Goal: Information Seeking & Learning: Learn about a topic

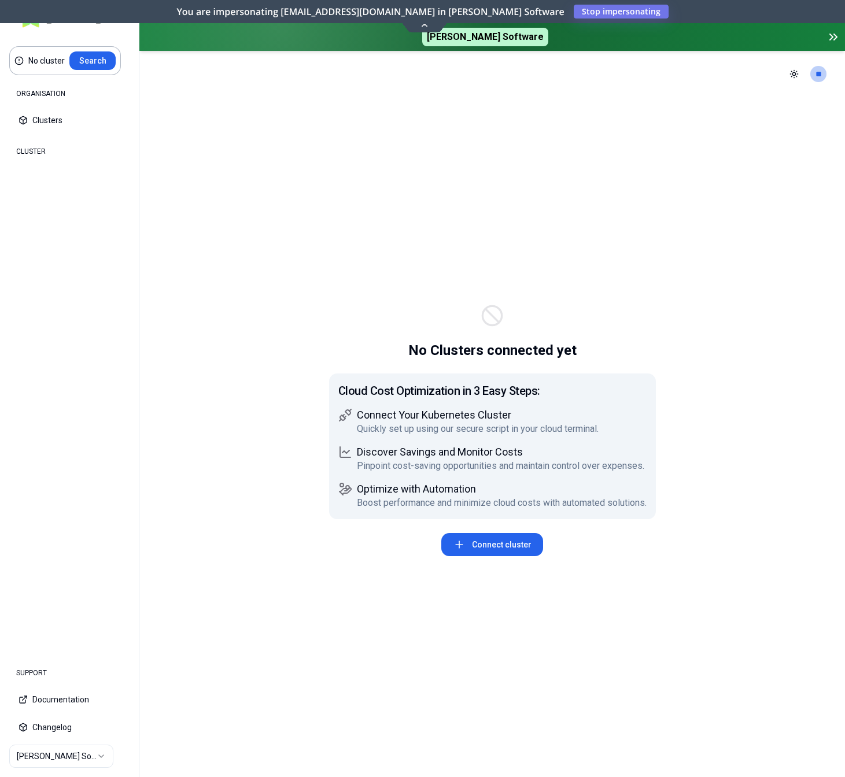
click at [83, 752] on html "No cluster Search ORGANISATION Clusters Policies CLUSTER Dashboard Optimization…" at bounding box center [422, 388] width 845 height 777
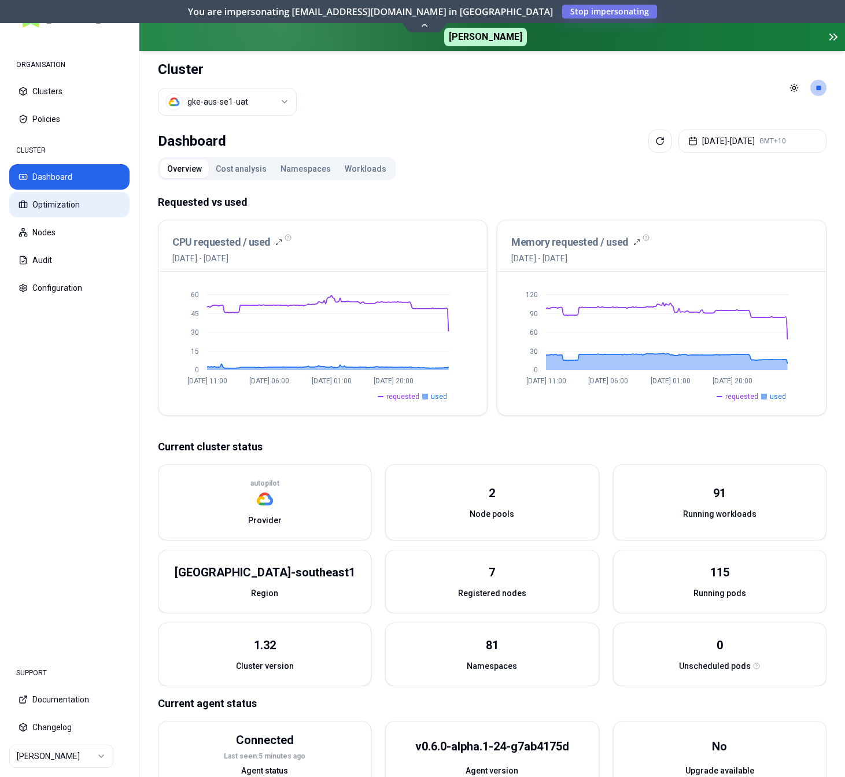
click at [67, 208] on button "Optimization" at bounding box center [69, 204] width 120 height 25
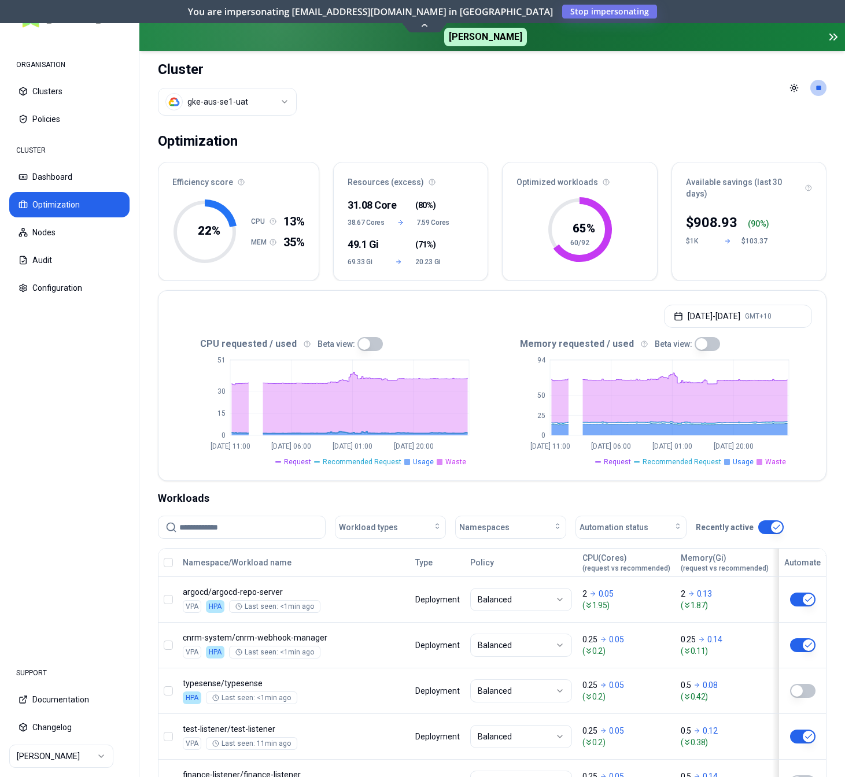
click at [369, 344] on button "button" at bounding box center [370, 344] width 25 height 14
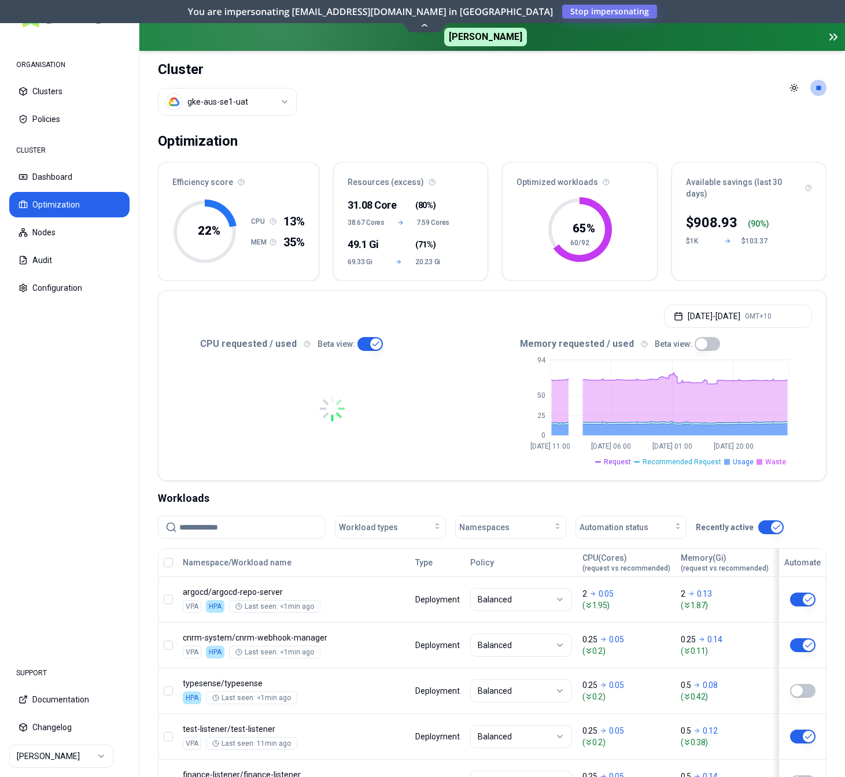
click at [704, 347] on button "button" at bounding box center [707, 344] width 25 height 14
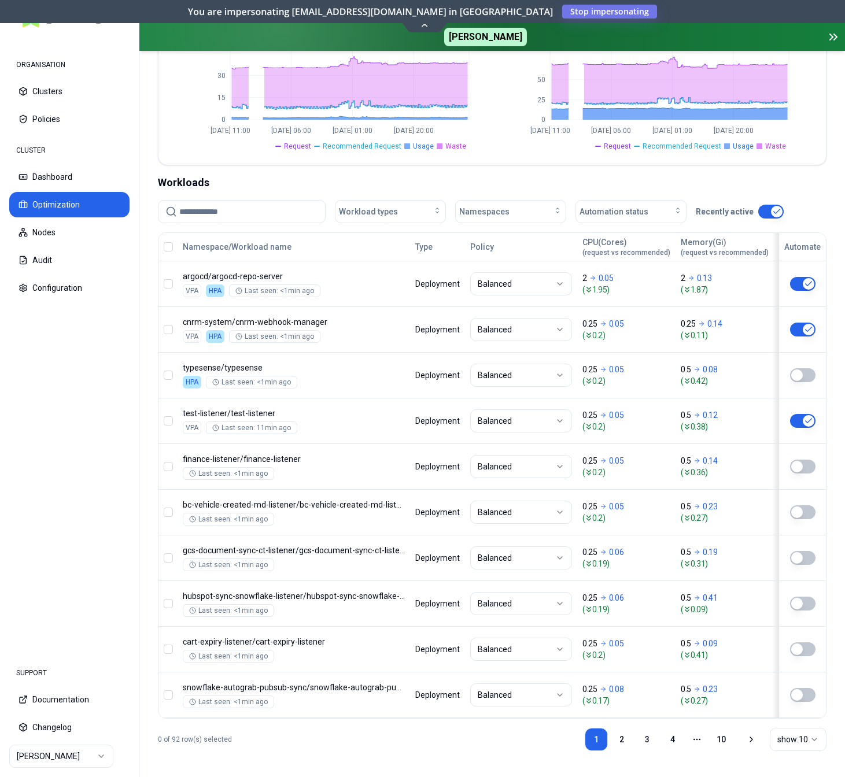
scroll to position [318, 0]
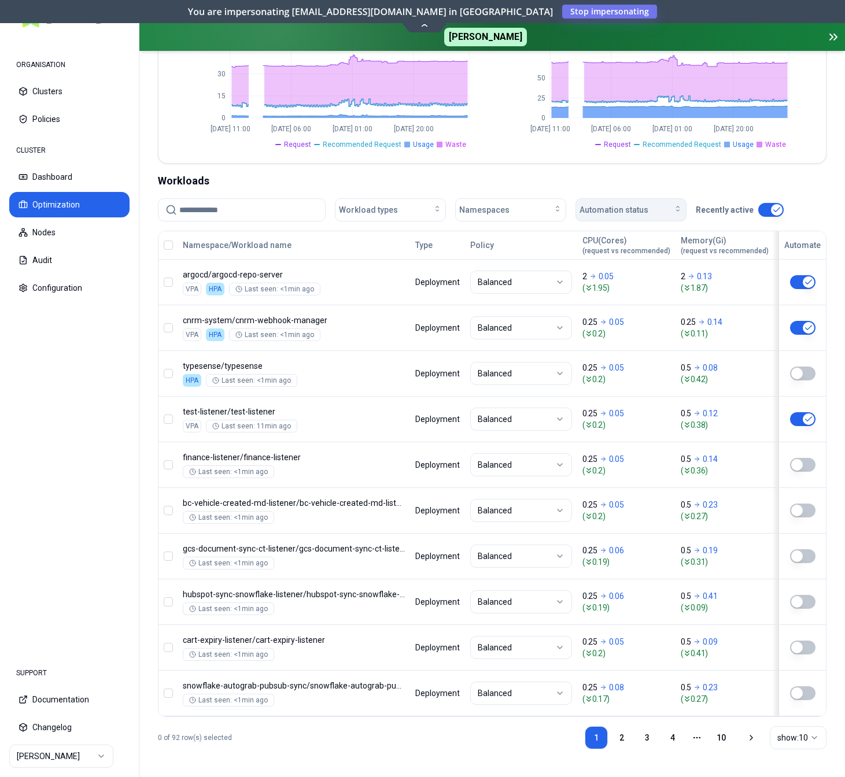
click at [625, 213] on span "Automation status" at bounding box center [614, 210] width 69 height 12
click at [613, 237] on div "on" at bounding box center [633, 236] width 110 height 19
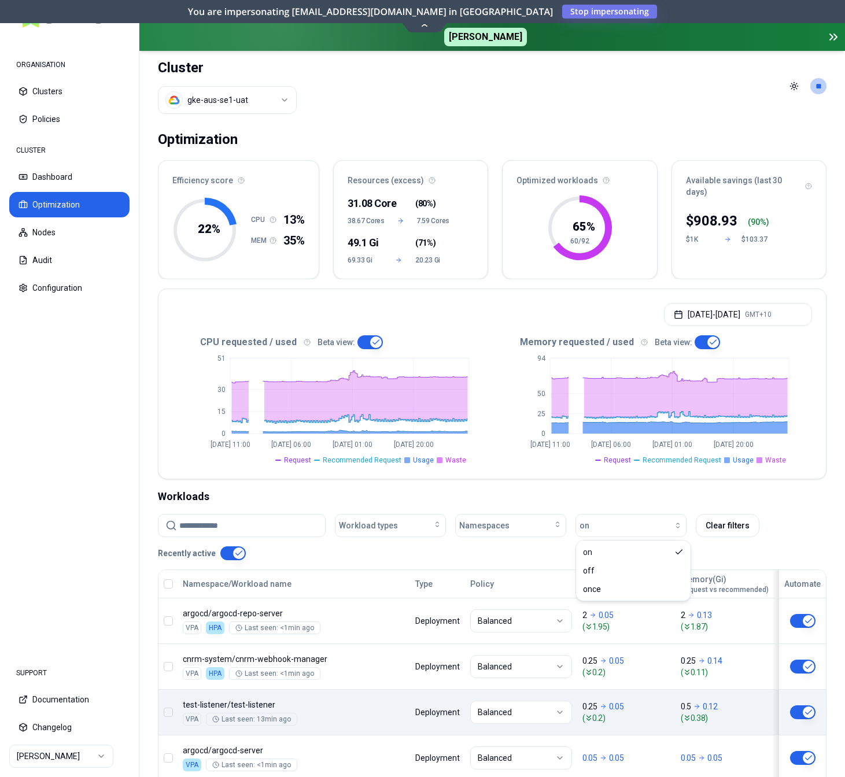
scroll to position [0, 0]
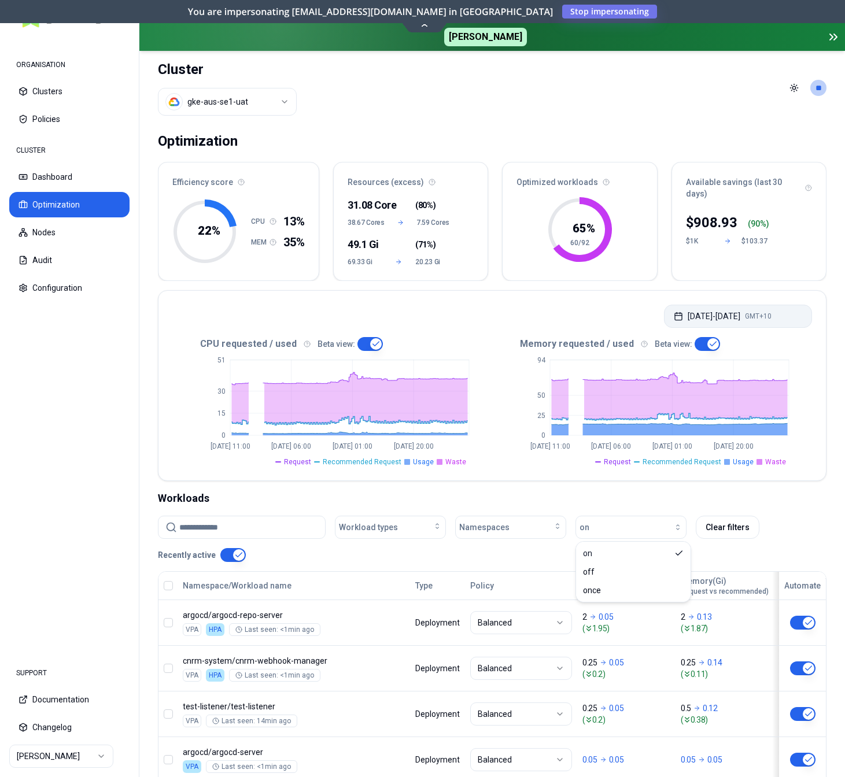
click at [767, 318] on button "Aug 29, 2025 - Sep 05, 2025 GMT+10" at bounding box center [738, 316] width 148 height 23
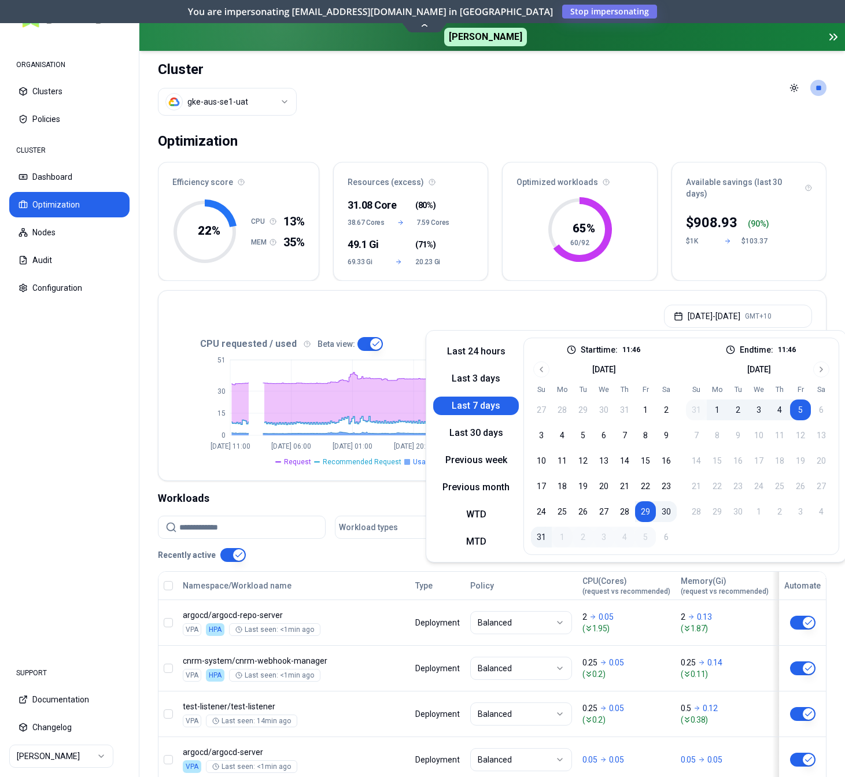
click at [488, 402] on button "Last 7 days" at bounding box center [476, 406] width 86 height 19
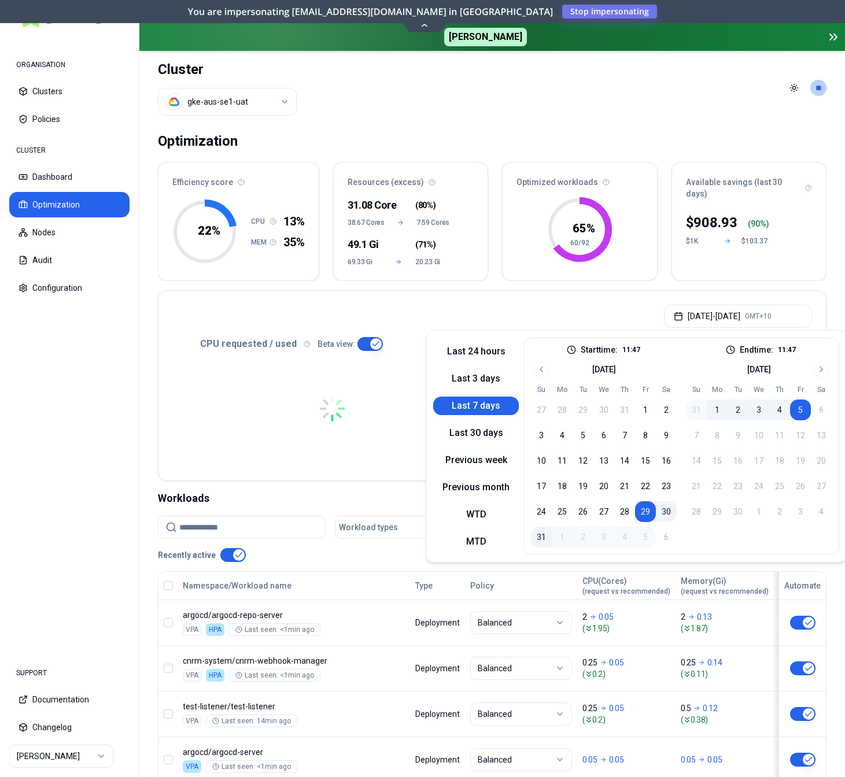
click at [61, 411] on nav "ORGANISATION Clusters Policies CLUSTER Dashboard Optimization Nodes Audit Confi…" at bounding box center [69, 345] width 139 height 616
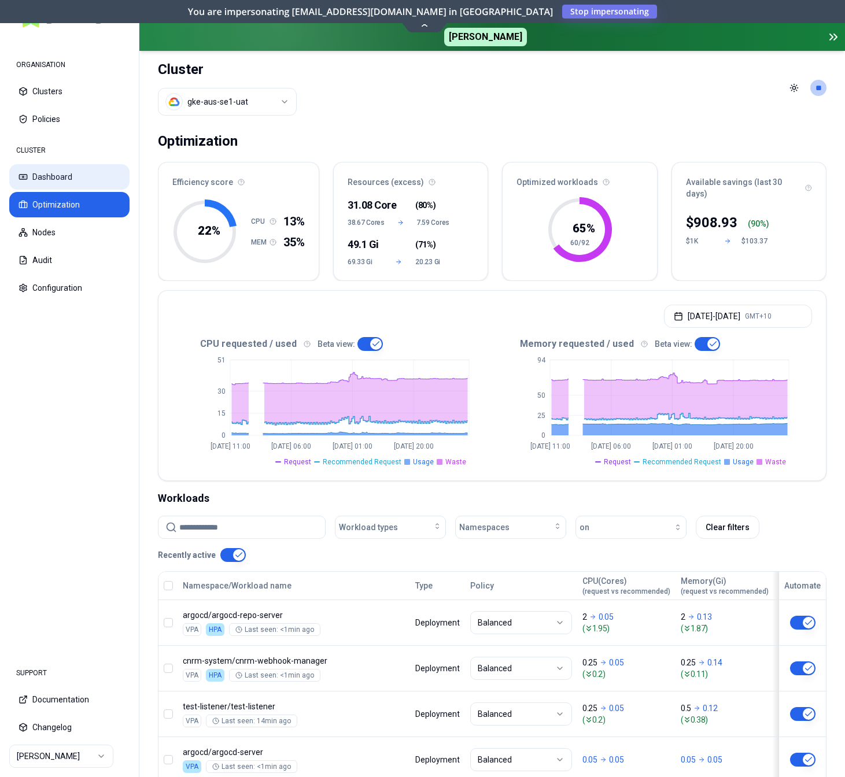
click at [62, 180] on button "Dashboard" at bounding box center [69, 176] width 120 height 25
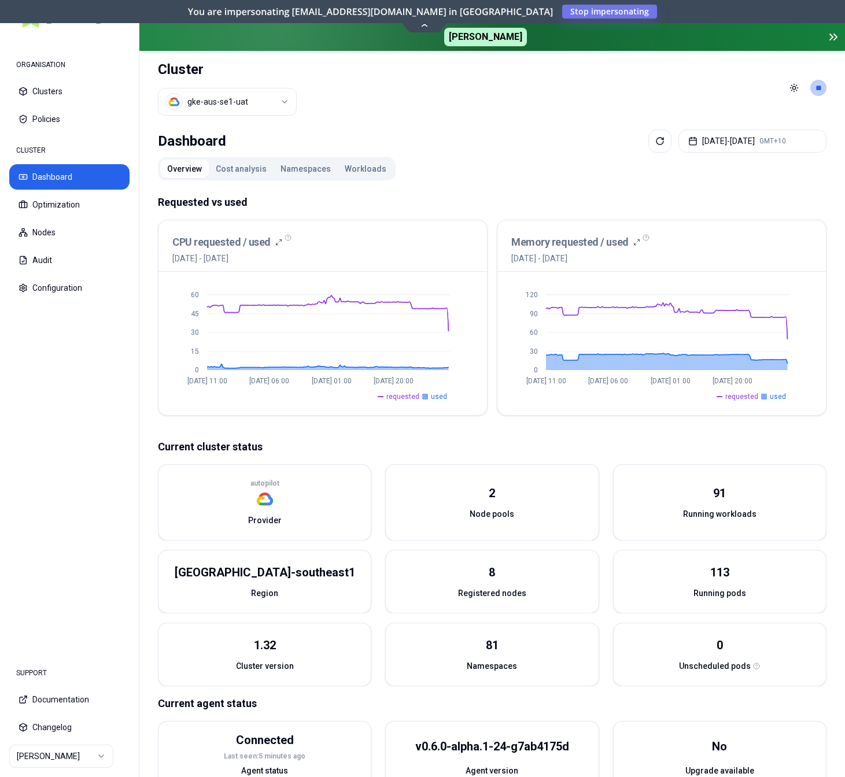
click at [245, 165] on button "Cost analysis" at bounding box center [241, 169] width 65 height 19
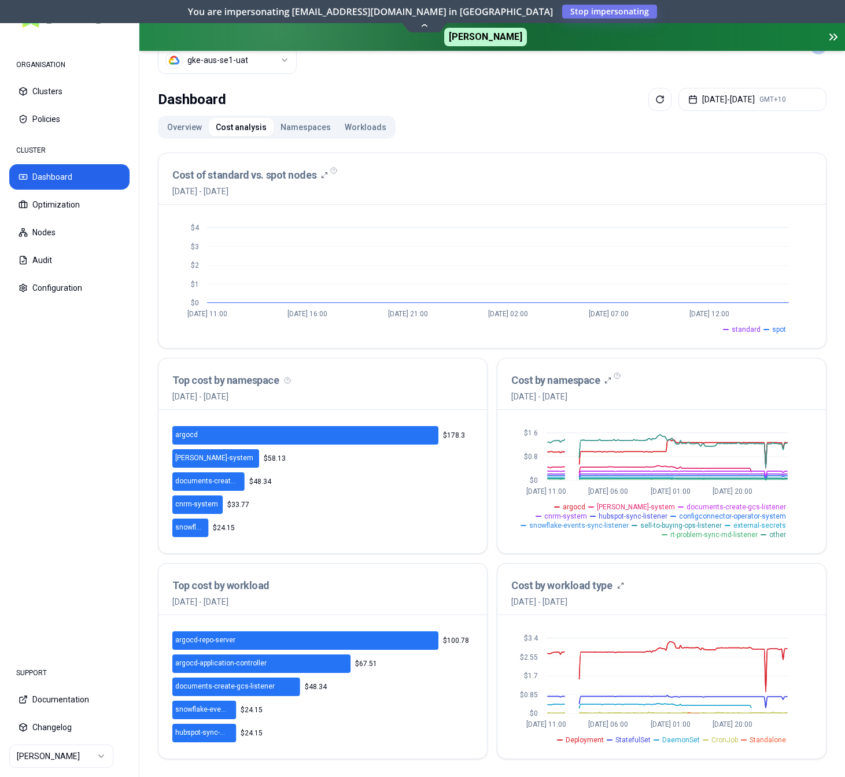
scroll to position [42, 0]
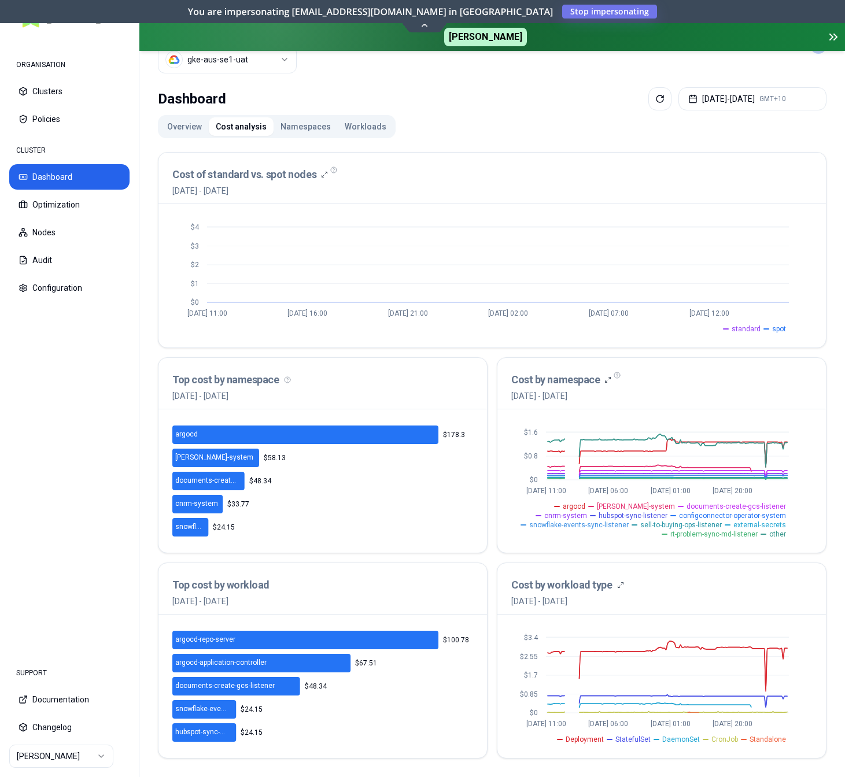
click at [298, 122] on button "Namespaces" at bounding box center [306, 126] width 64 height 19
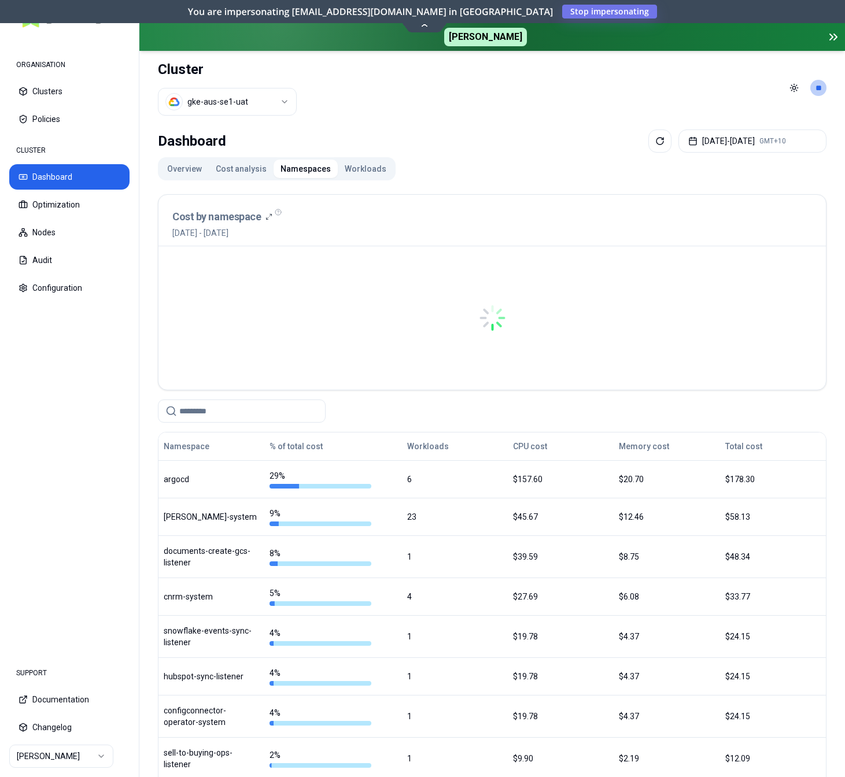
click at [352, 165] on button "Workloads" at bounding box center [366, 169] width 56 height 19
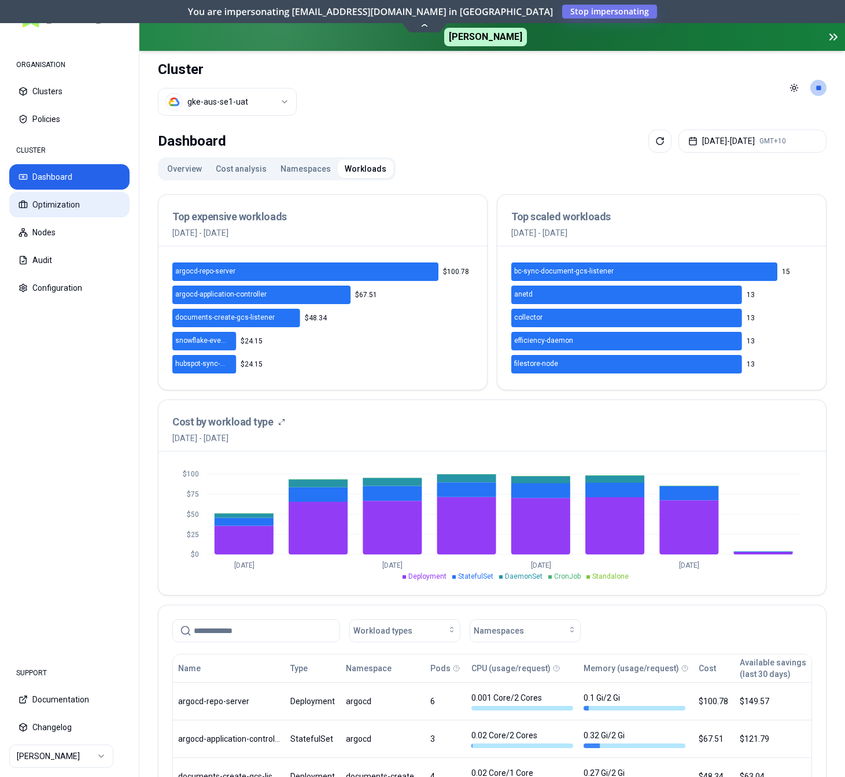
click at [35, 207] on button "Optimization" at bounding box center [69, 204] width 120 height 25
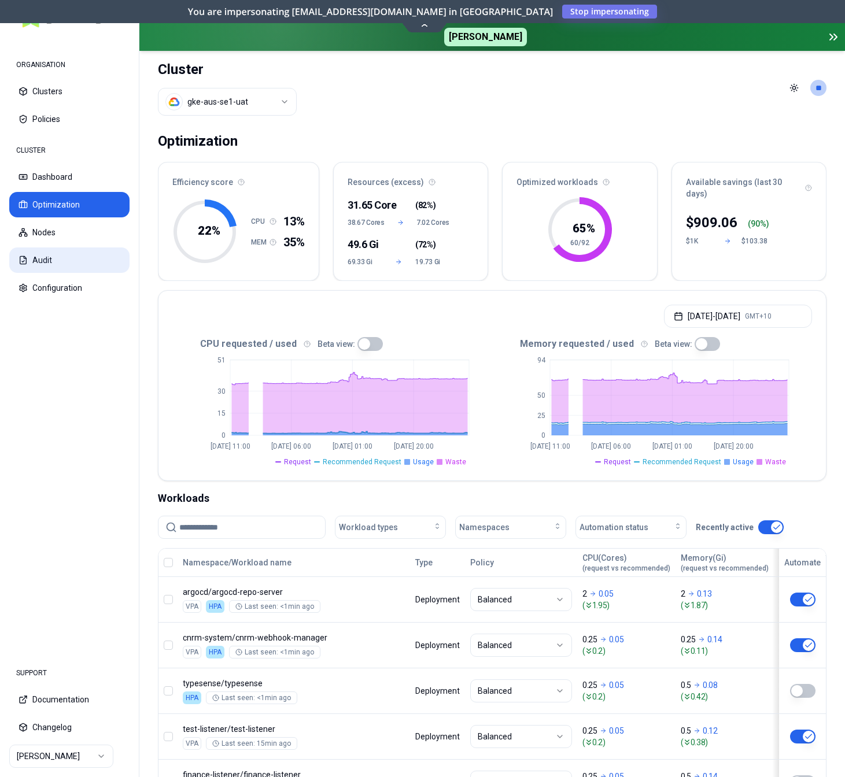
click at [61, 259] on button "Audit" at bounding box center [69, 260] width 120 height 25
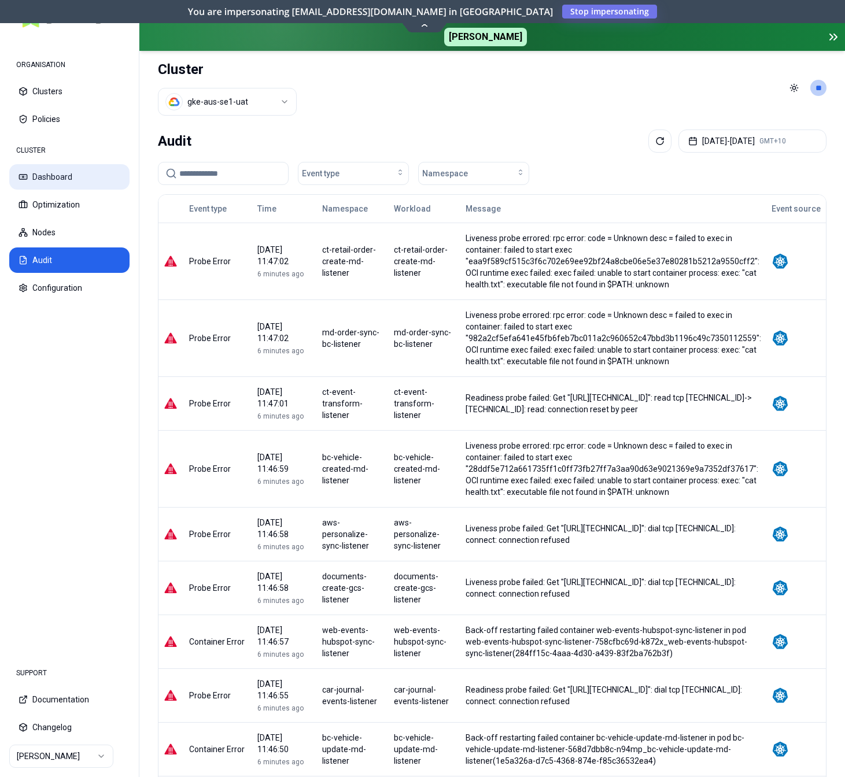
click at [60, 180] on button "Dashboard" at bounding box center [69, 176] width 120 height 25
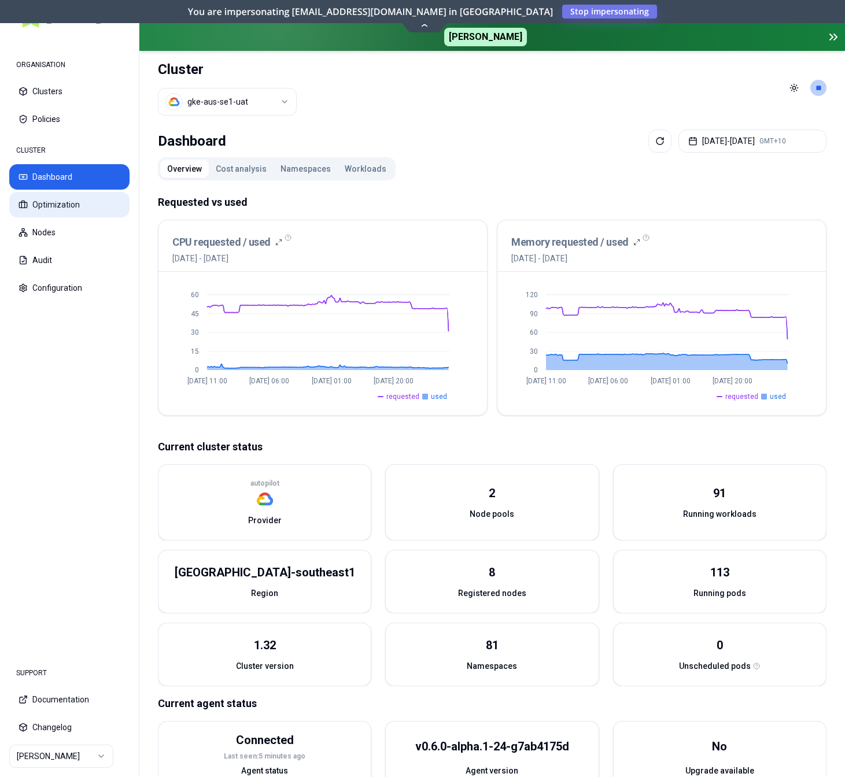
click at [77, 202] on button "Optimization" at bounding box center [69, 204] width 120 height 25
click at [58, 211] on button "Optimization" at bounding box center [69, 204] width 120 height 25
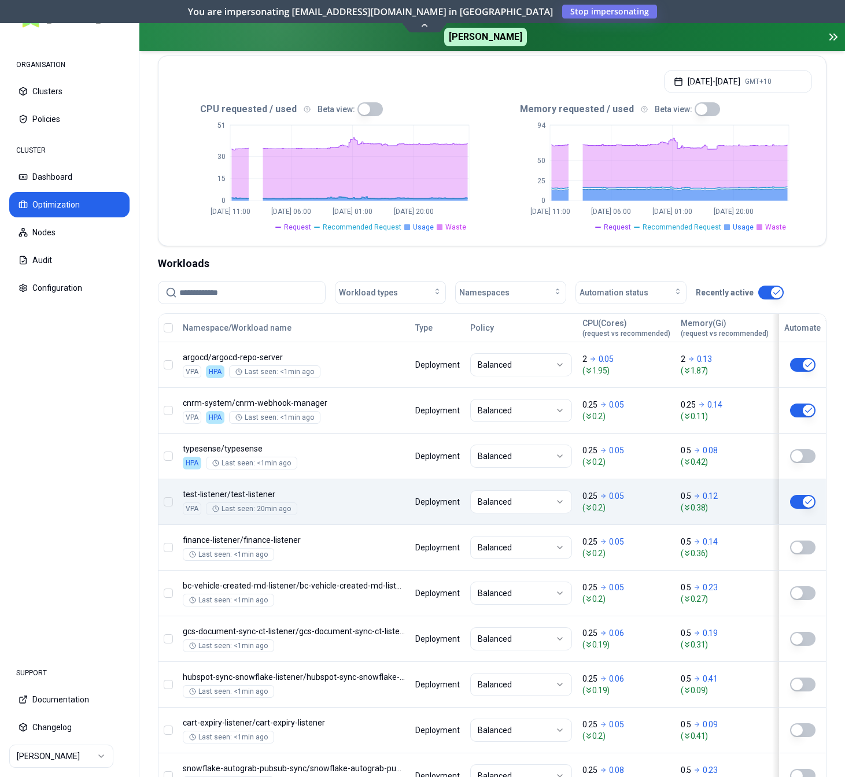
scroll to position [236, 0]
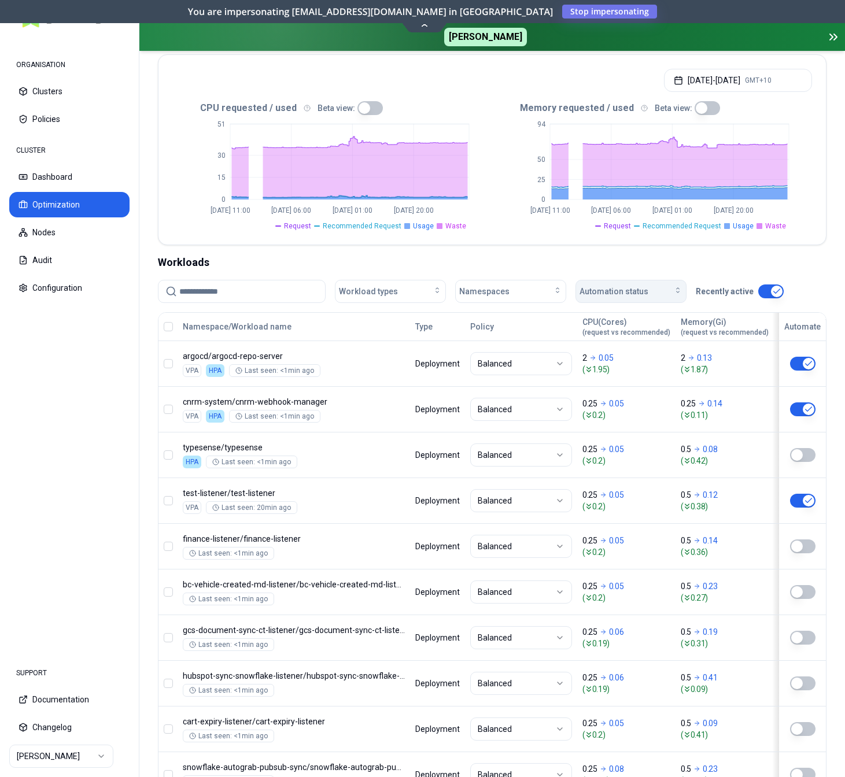
click at [632, 287] on span "Automation status" at bounding box center [614, 292] width 69 height 12
click at [615, 315] on div "on" at bounding box center [633, 317] width 110 height 19
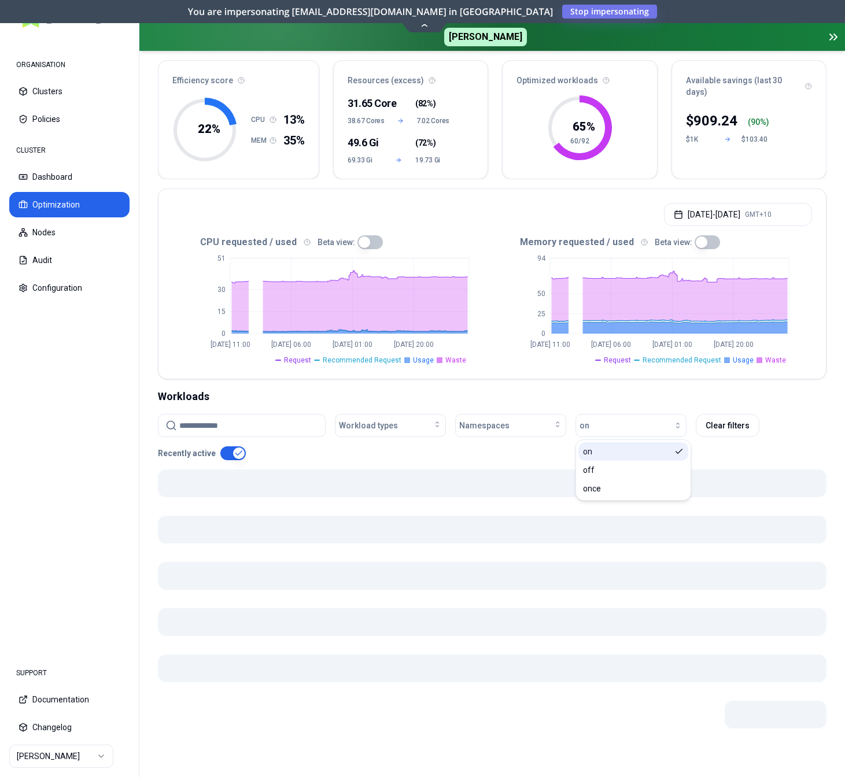
scroll to position [102, 0]
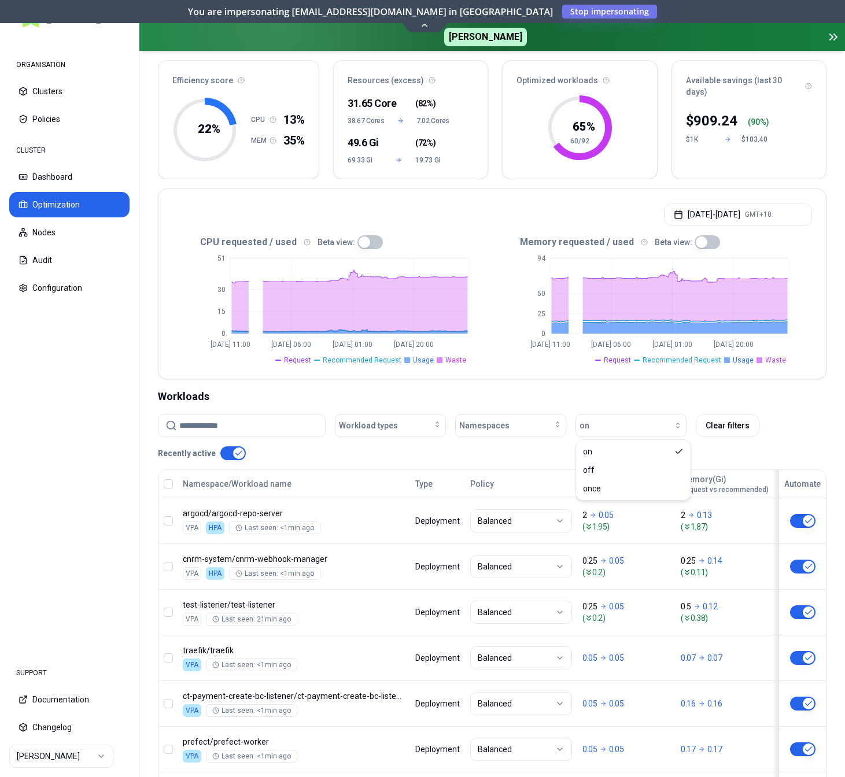
click at [570, 393] on div "Workloads" at bounding box center [492, 397] width 669 height 16
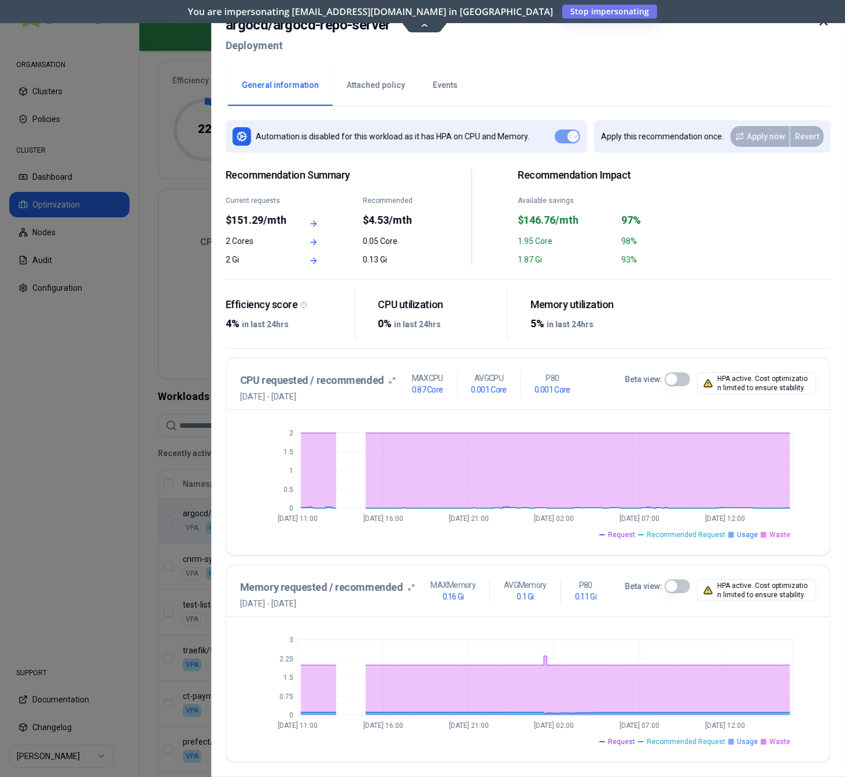
click at [433, 86] on button "Events" at bounding box center [445, 85] width 53 height 40
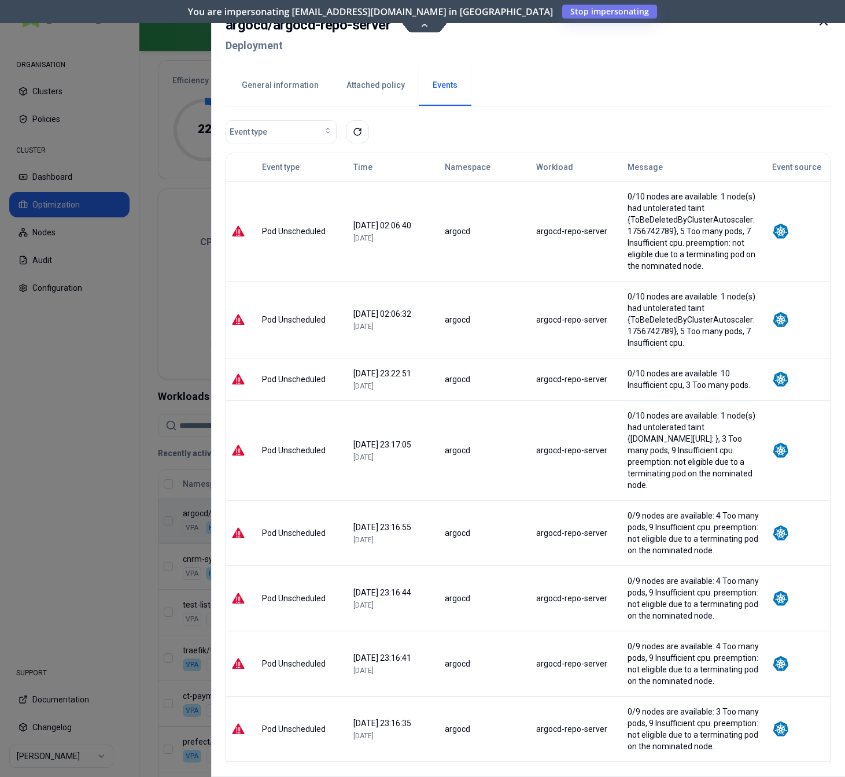
click at [126, 563] on div at bounding box center [422, 388] width 845 height 777
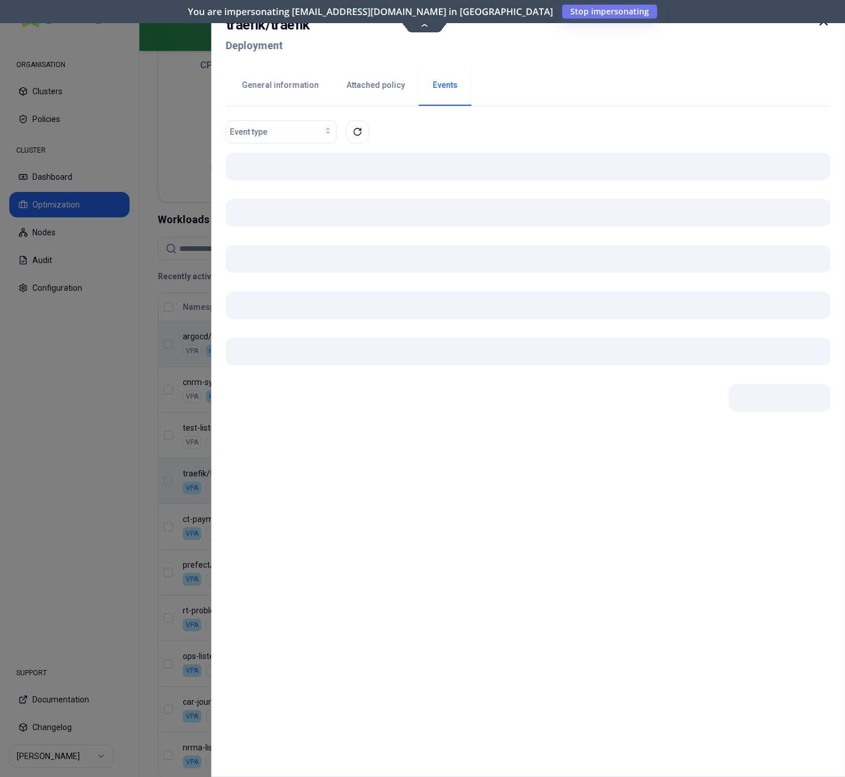
scroll to position [279, 0]
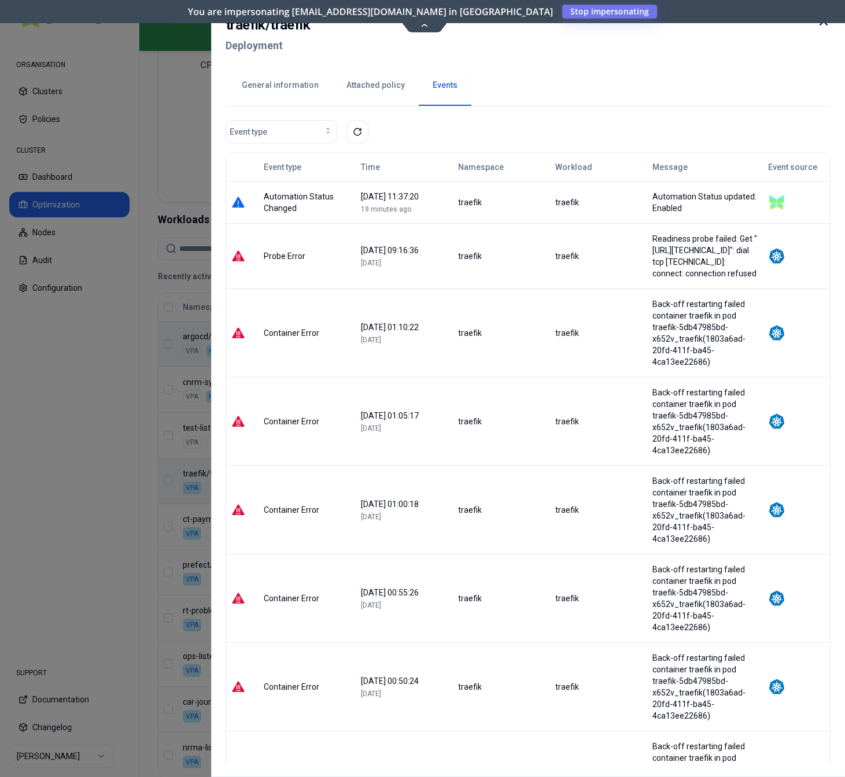
click at [273, 86] on button "General information" at bounding box center [280, 85] width 105 height 40
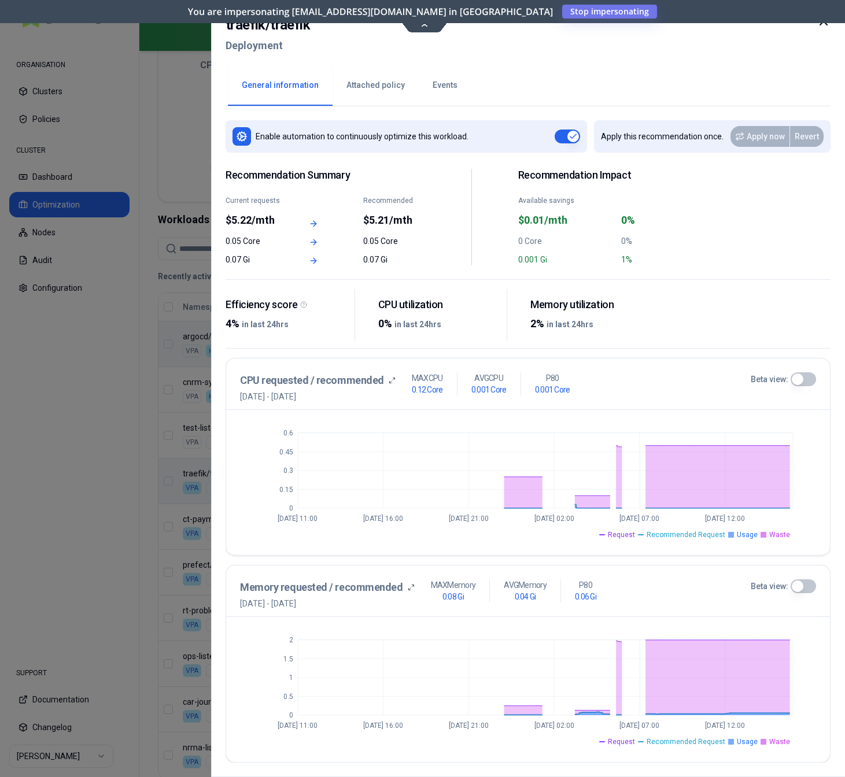
click at [799, 380] on button "Beta view:" at bounding box center [803, 380] width 25 height 14
click at [803, 587] on button "Beta view:" at bounding box center [803, 587] width 25 height 14
click at [826, 27] on icon at bounding box center [824, 21] width 14 height 14
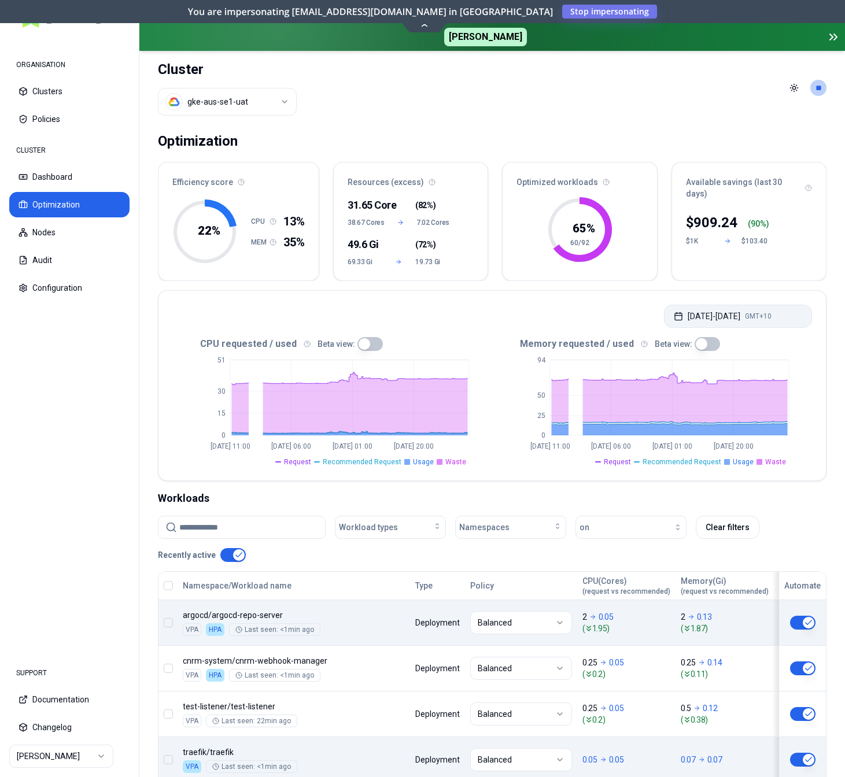
click at [726, 307] on button "Aug 29, 2025 - Sep 05, 2025 GMT+10" at bounding box center [738, 316] width 148 height 23
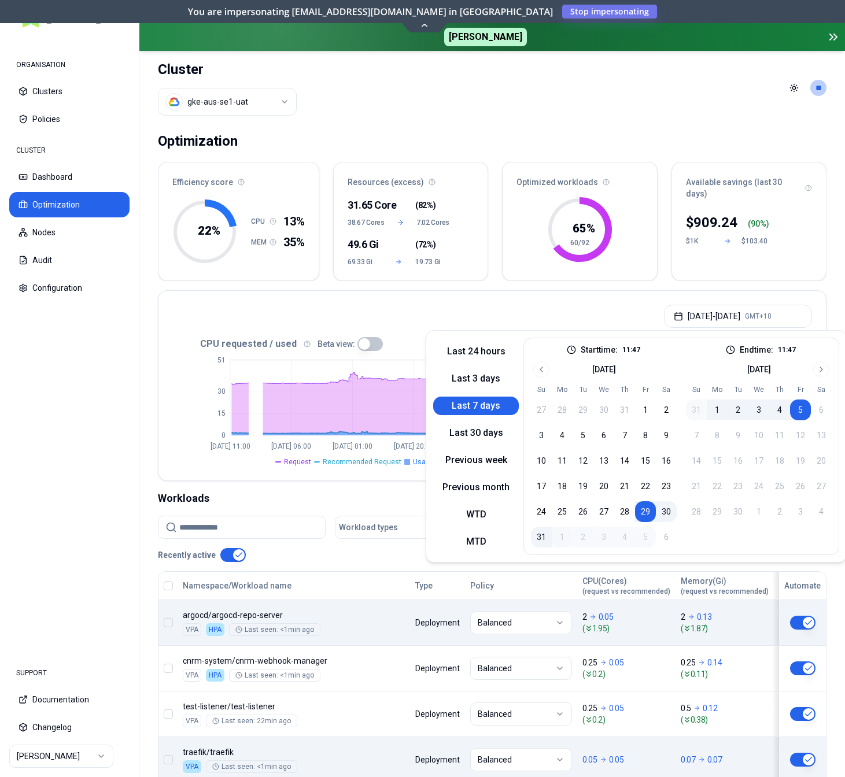
click at [467, 402] on button "Last 7 days" at bounding box center [476, 406] width 86 height 19
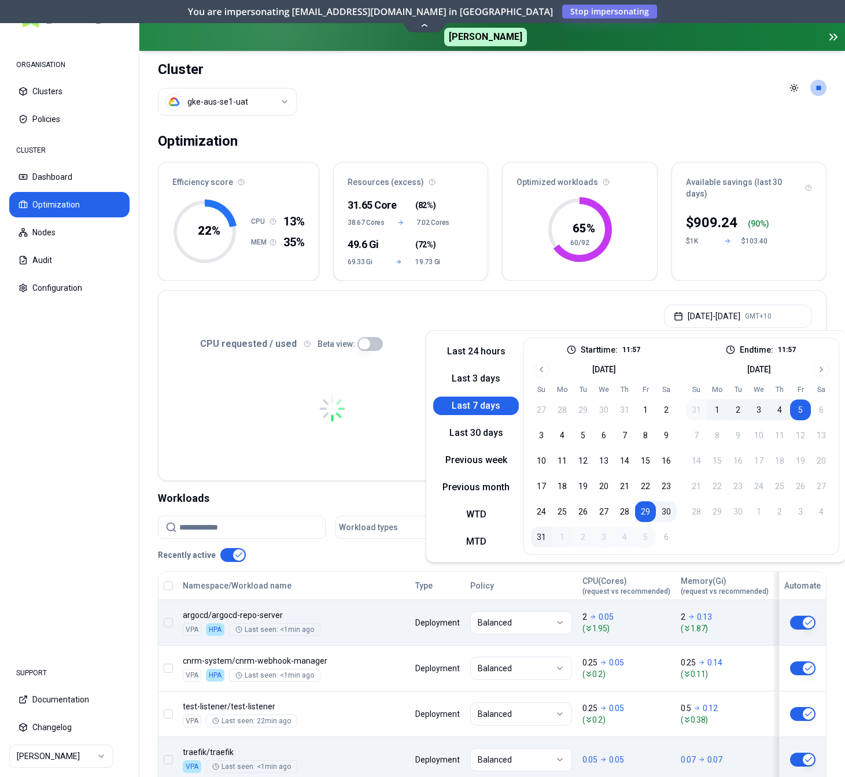
click at [423, 299] on div "Aug 29, 2025 - Sep 05, 2025 GMT+10" at bounding box center [493, 313] width 668 height 44
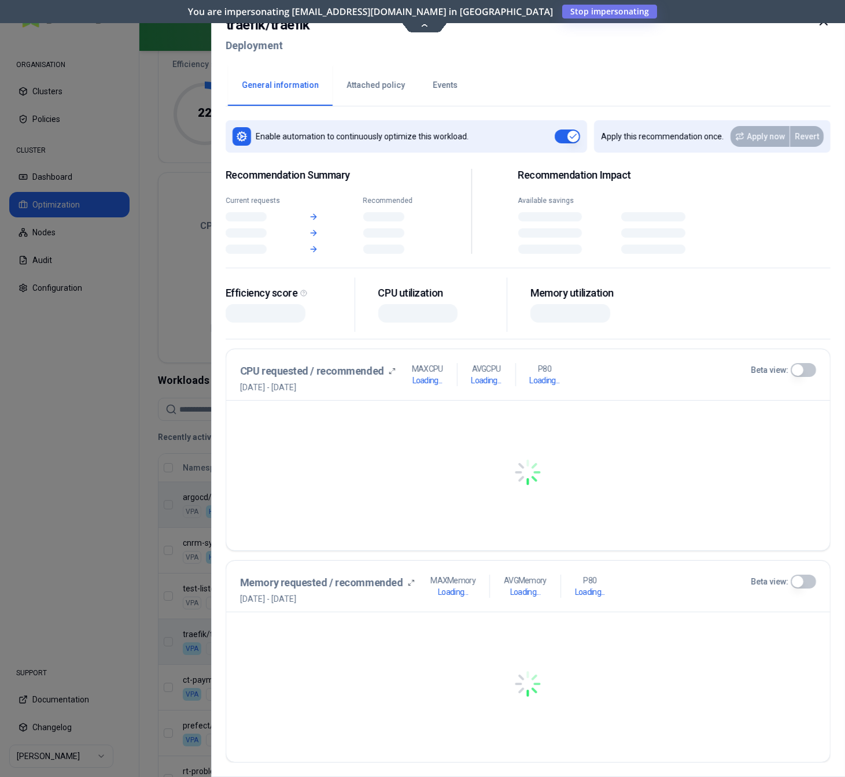
scroll to position [118, 0]
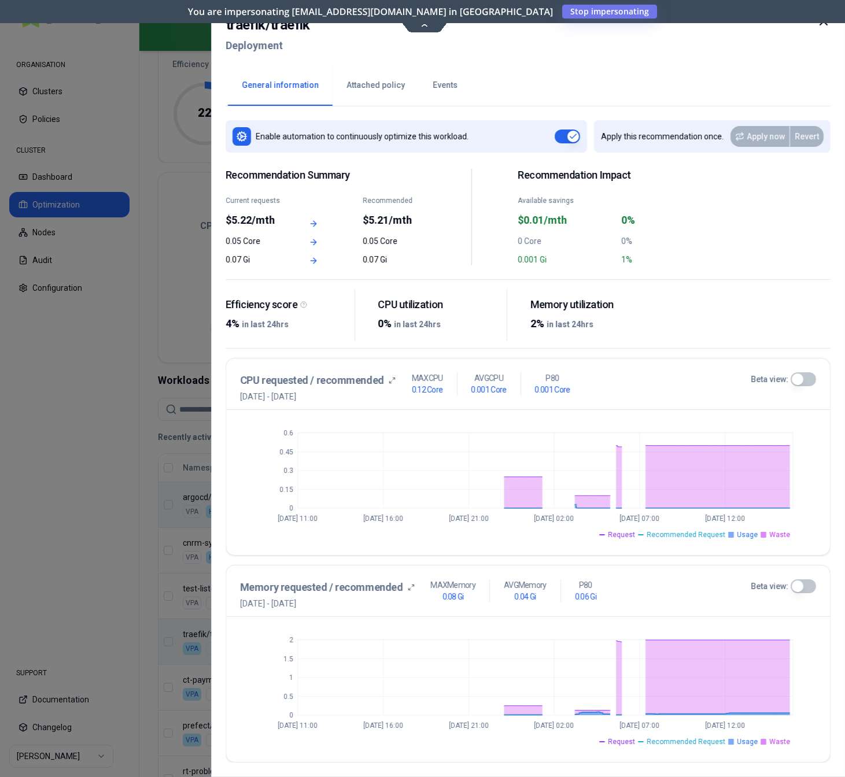
click at [449, 87] on button "Events" at bounding box center [445, 85] width 53 height 40
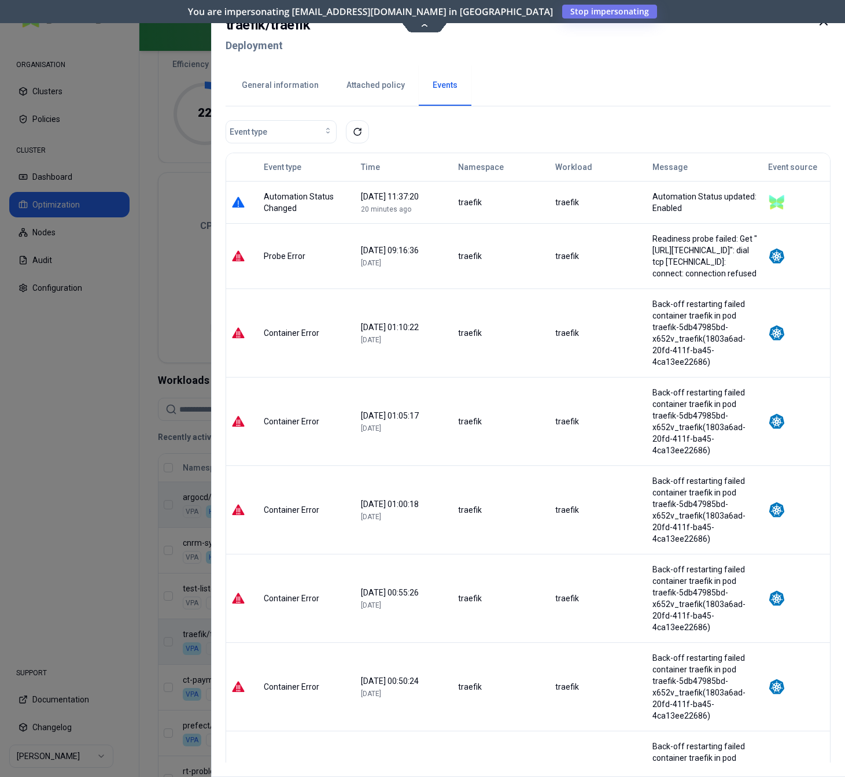
click at [72, 421] on div at bounding box center [422, 388] width 845 height 777
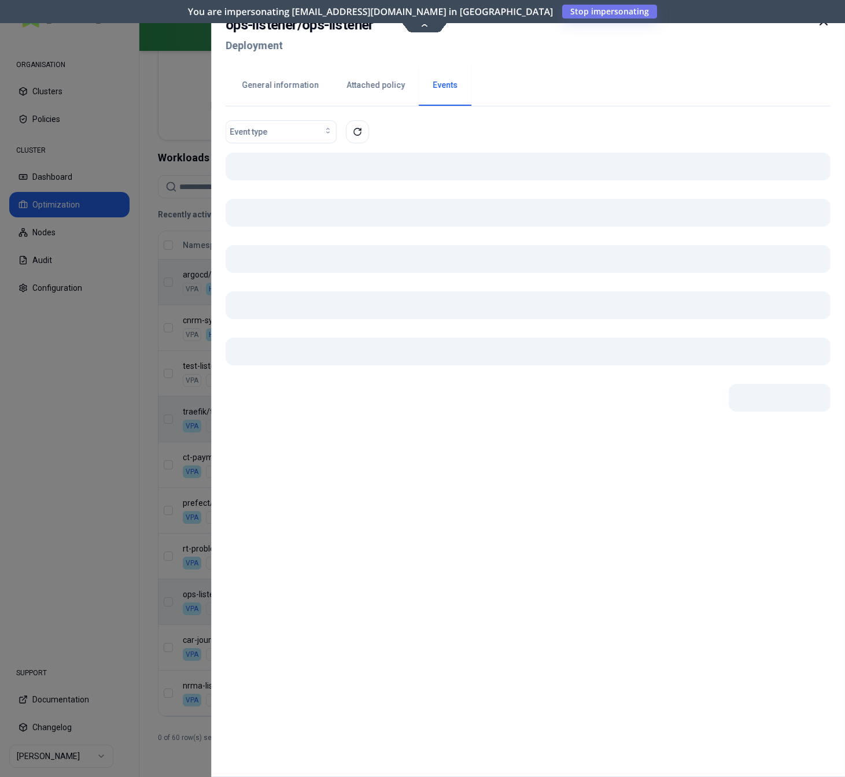
scroll to position [341, 0]
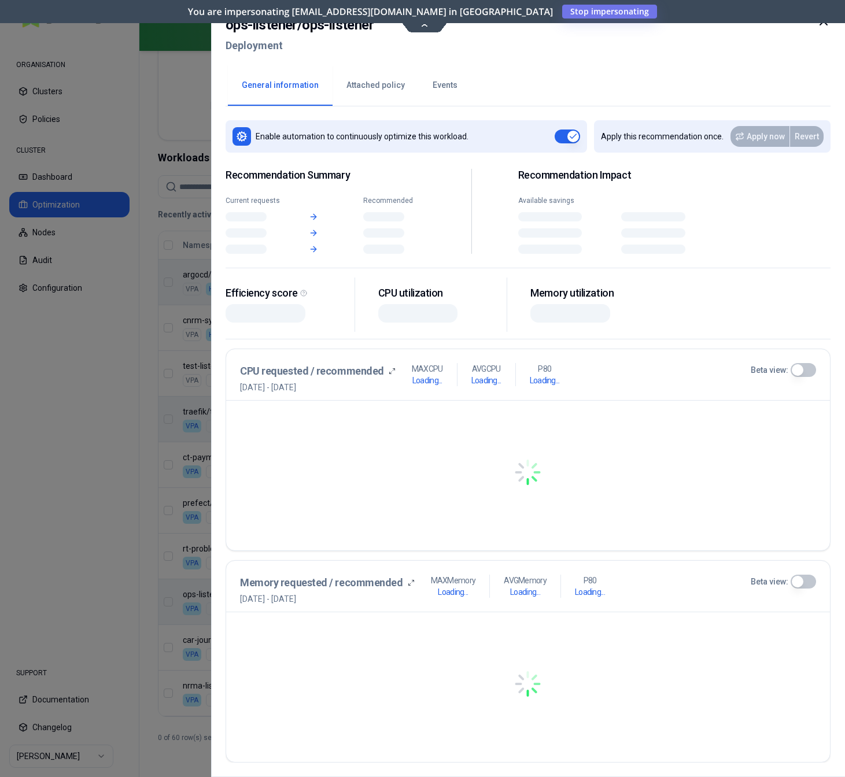
click at [275, 89] on button "General information" at bounding box center [280, 85] width 105 height 40
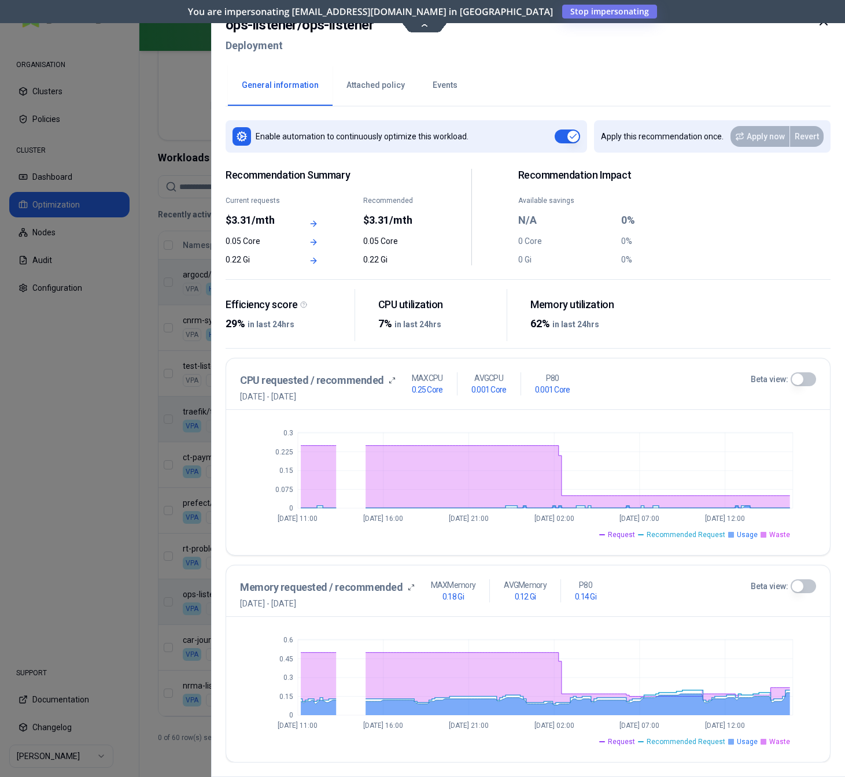
click at [802, 585] on button "Beta view:" at bounding box center [803, 587] width 25 height 14
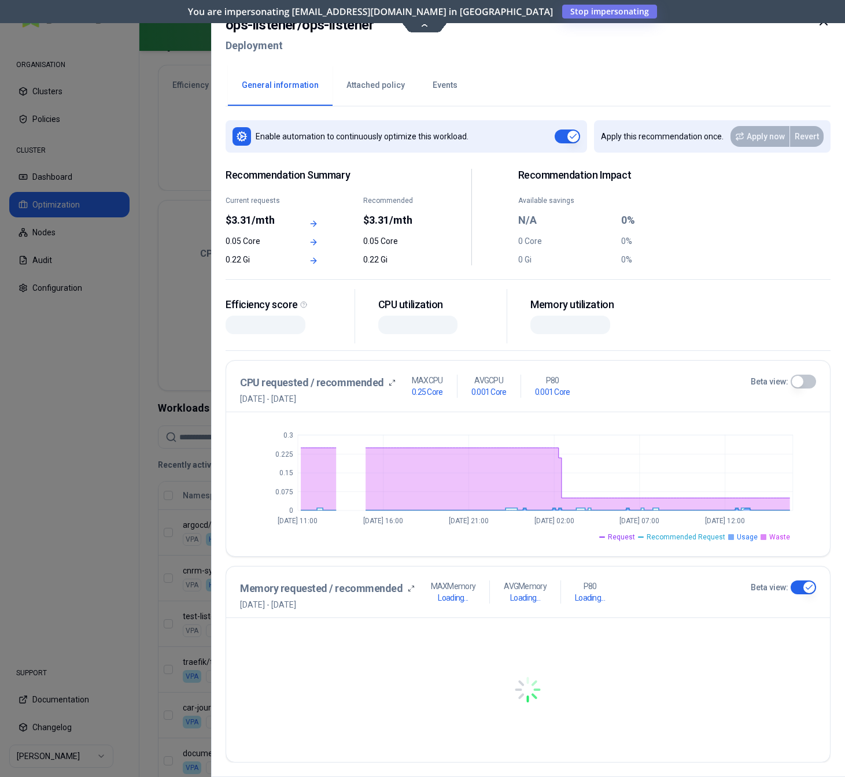
scroll to position [102, 0]
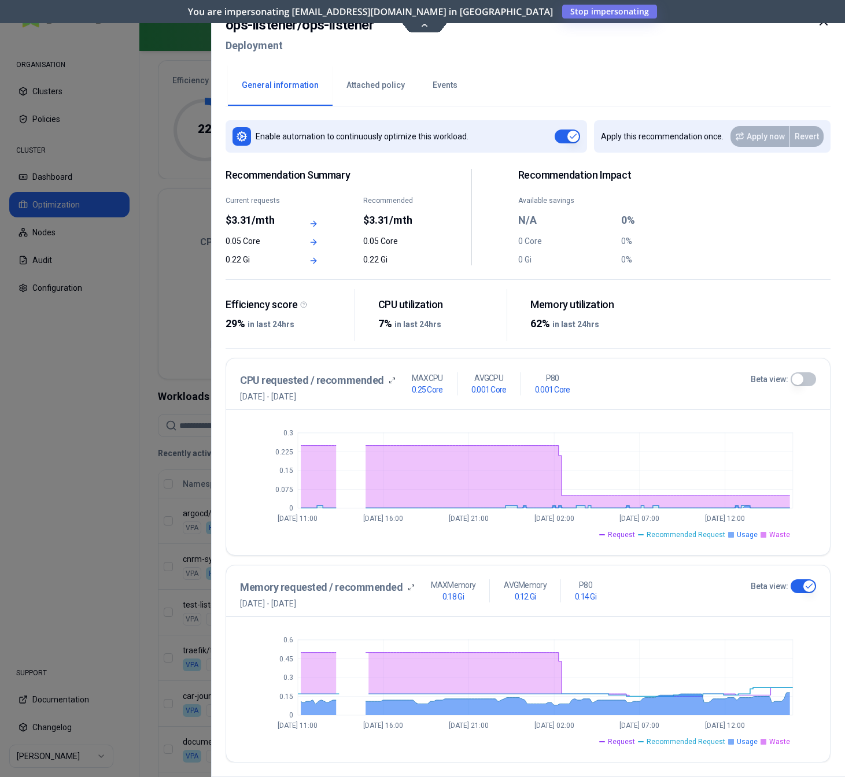
type button "on"
click at [346, 29] on h2 "ops-listener / ops-listener" at bounding box center [300, 24] width 148 height 21
drag, startPoint x: 346, startPoint y: 29, endPoint x: 241, endPoint y: 32, distance: 105.3
click at [241, 32] on h2 "ops-listener / ops-listener" at bounding box center [300, 24] width 148 height 21
copy h2 "ops-listener / ops-listener"
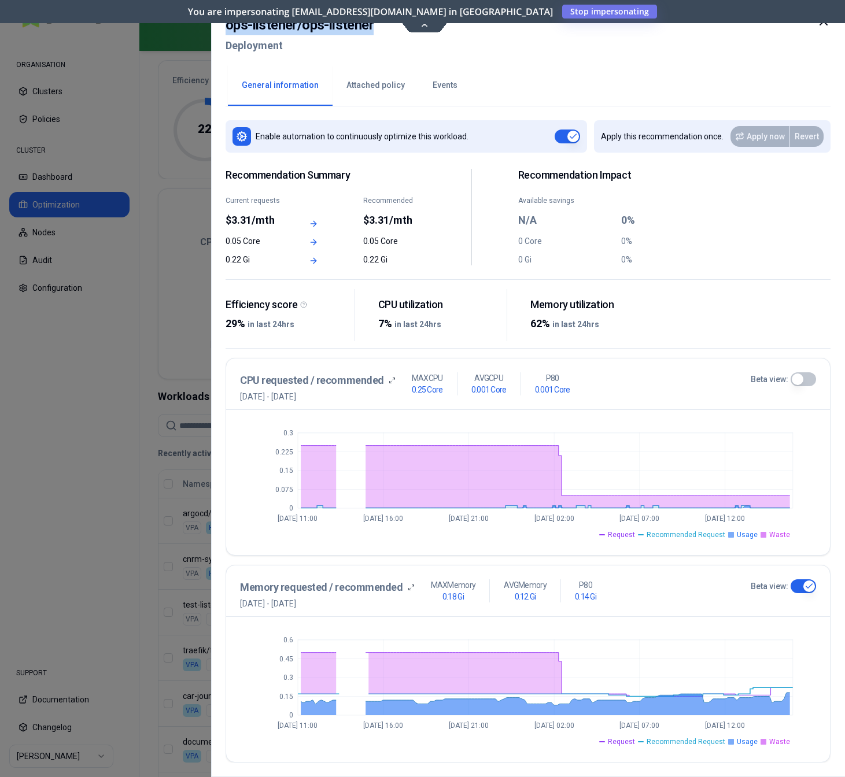
click at [97, 475] on div at bounding box center [422, 388] width 845 height 777
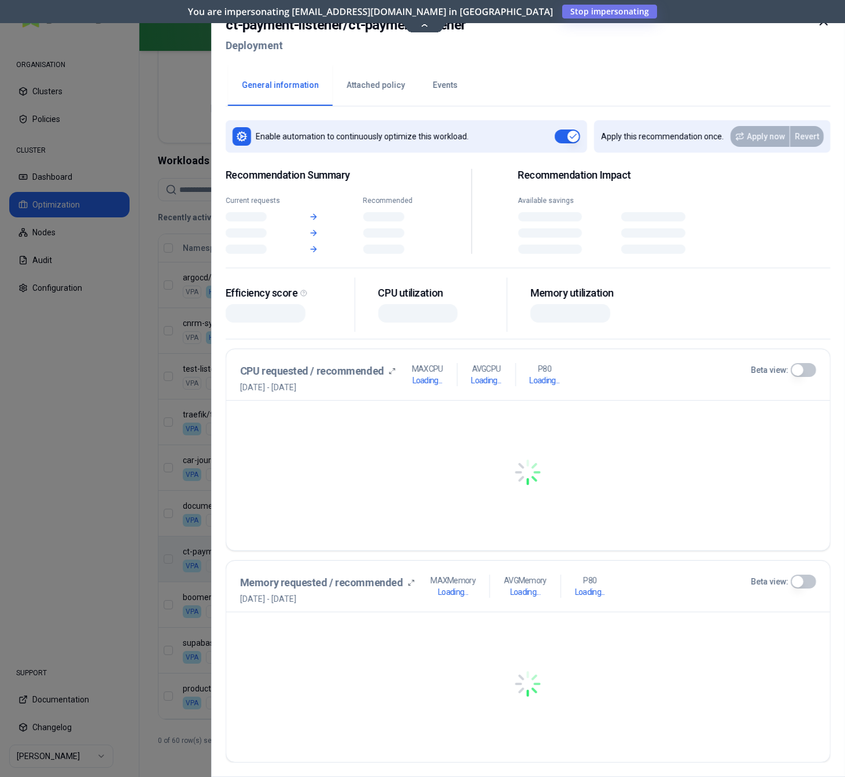
scroll to position [338, 0]
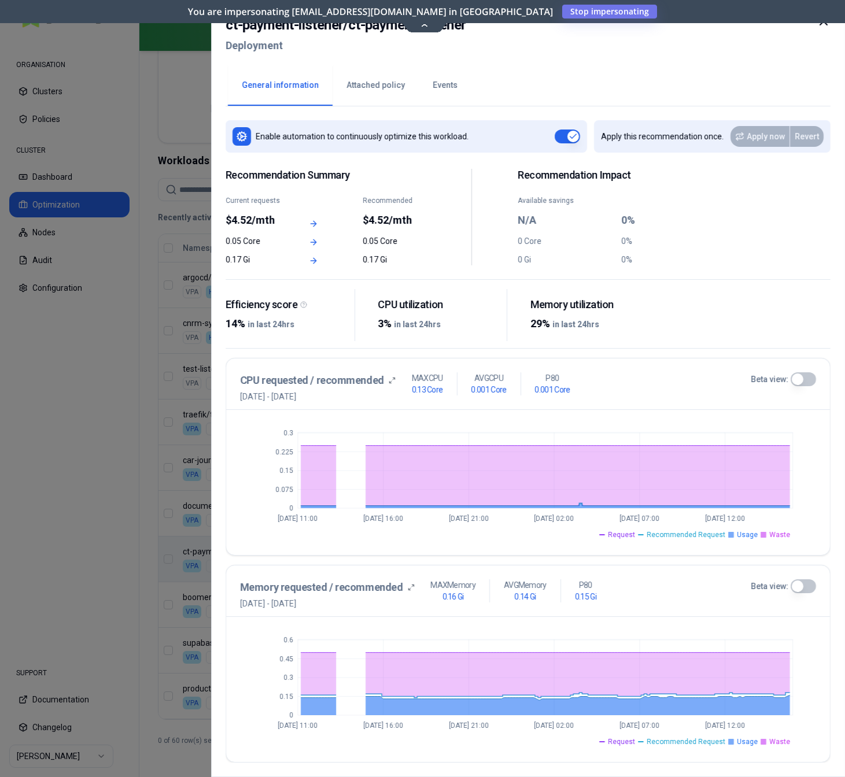
click at [55, 510] on div at bounding box center [422, 388] width 845 height 777
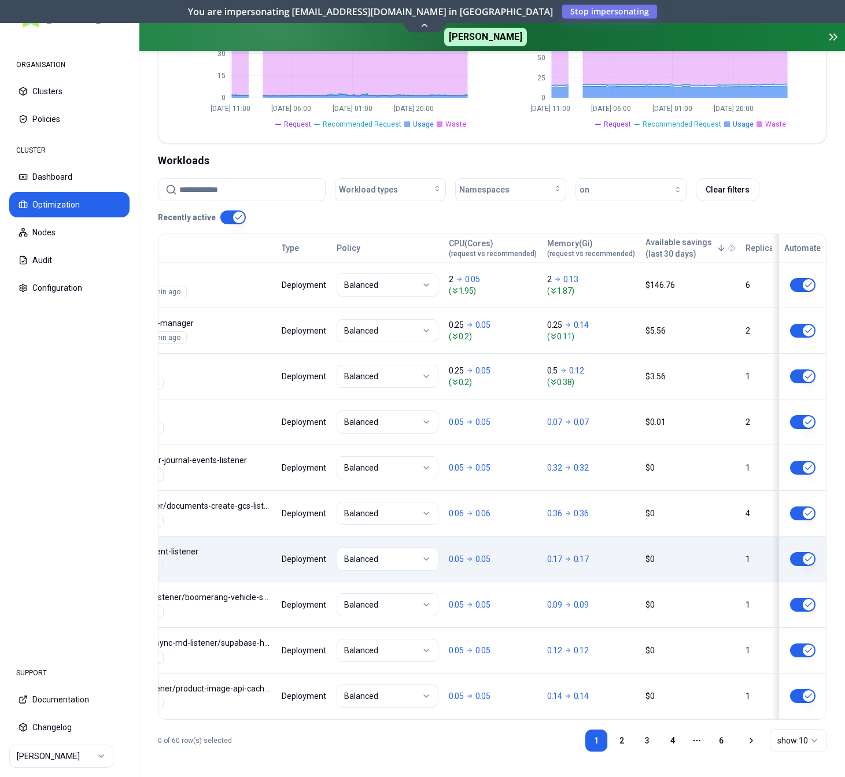
scroll to position [0, 134]
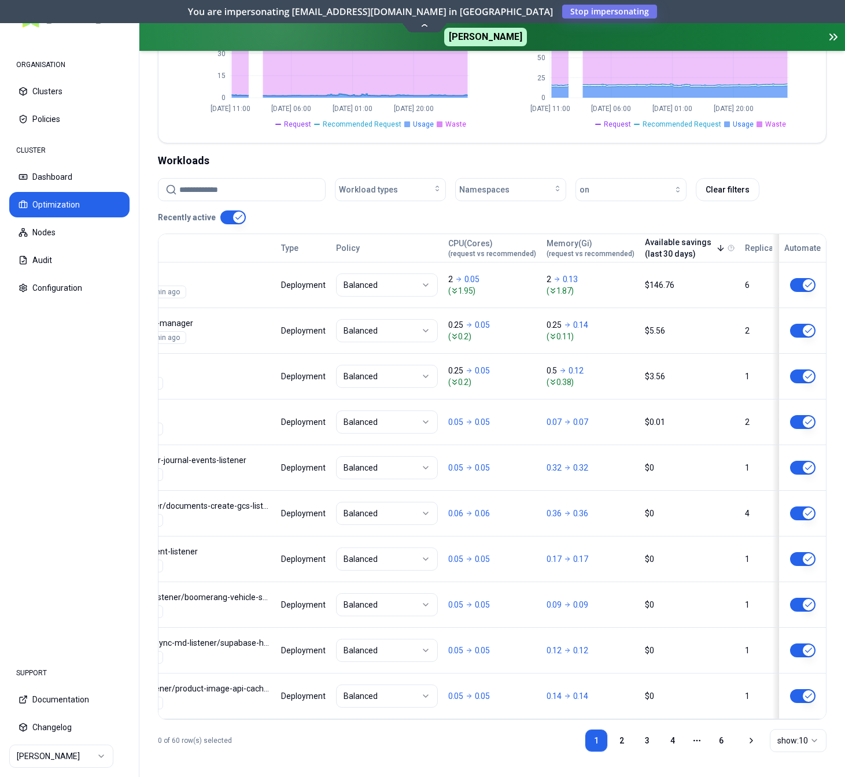
click at [664, 250] on button "Available savings (last 30 days)" at bounding box center [685, 248] width 80 height 23
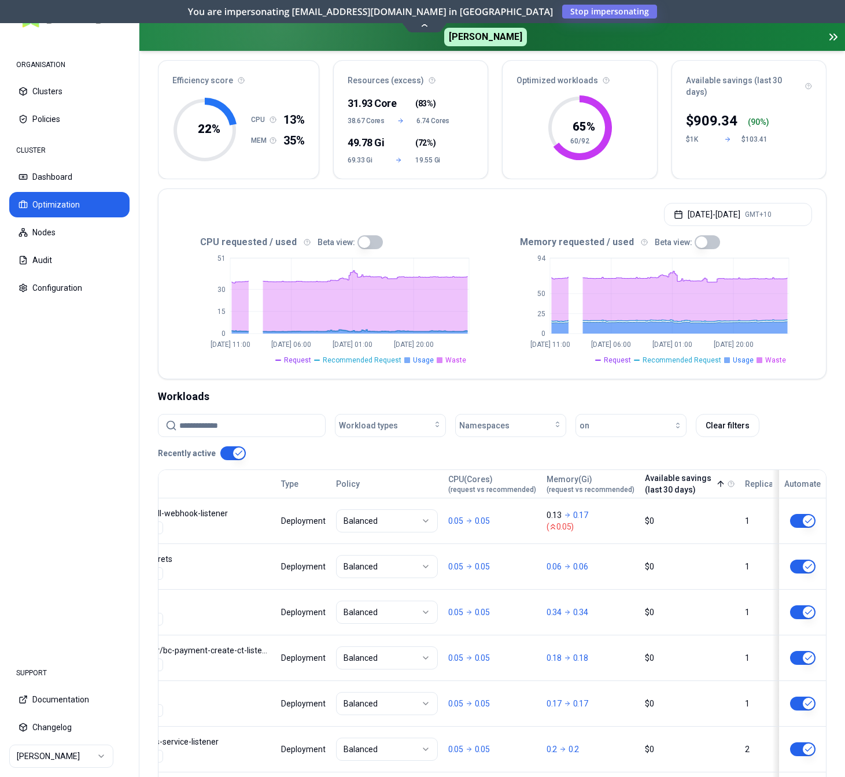
click at [654, 481] on button "Available savings (last 30 days)" at bounding box center [685, 484] width 80 height 23
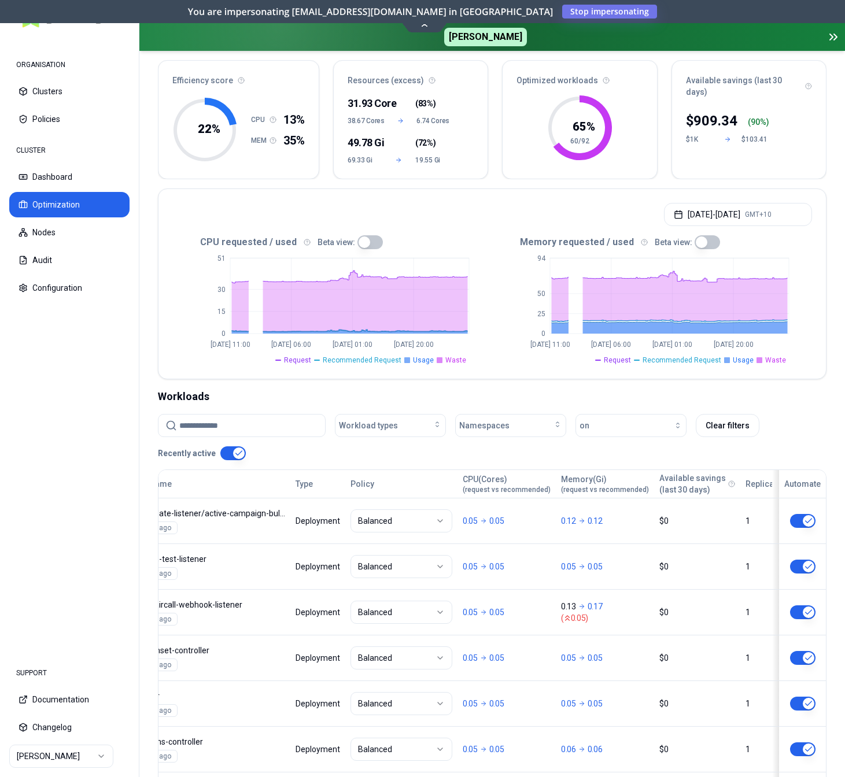
scroll to position [0, 120]
click at [664, 481] on button "Available savings (last 30 days)" at bounding box center [692, 484] width 67 height 23
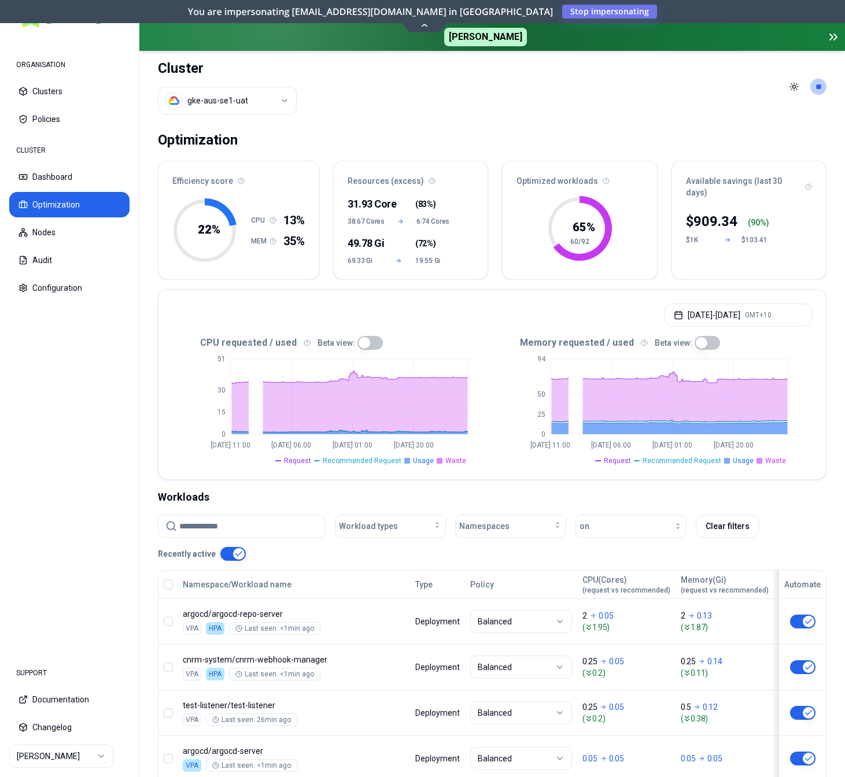
scroll to position [0, 0]
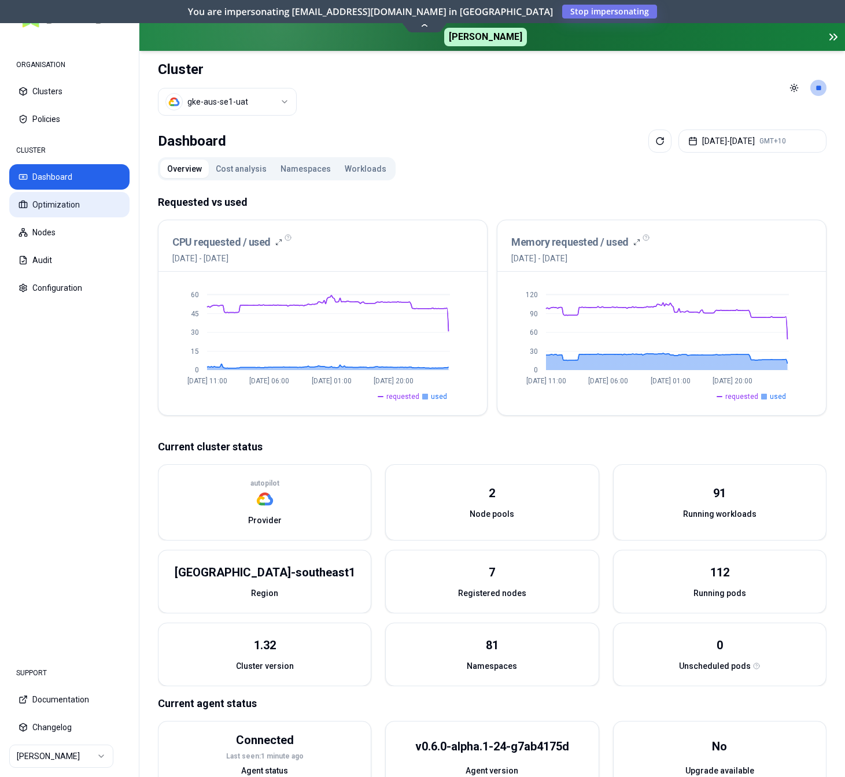
click at [67, 210] on button "Optimization" at bounding box center [69, 204] width 120 height 25
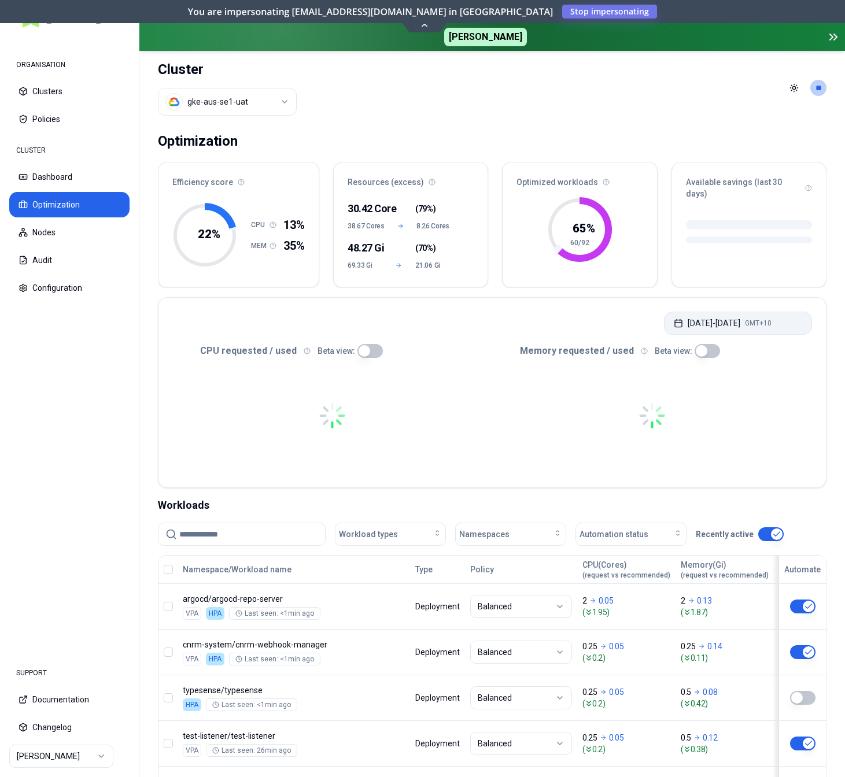
click at [730, 314] on button "Aug 29, 2025 - Sep 05, 2025 GMT+10" at bounding box center [738, 323] width 148 height 23
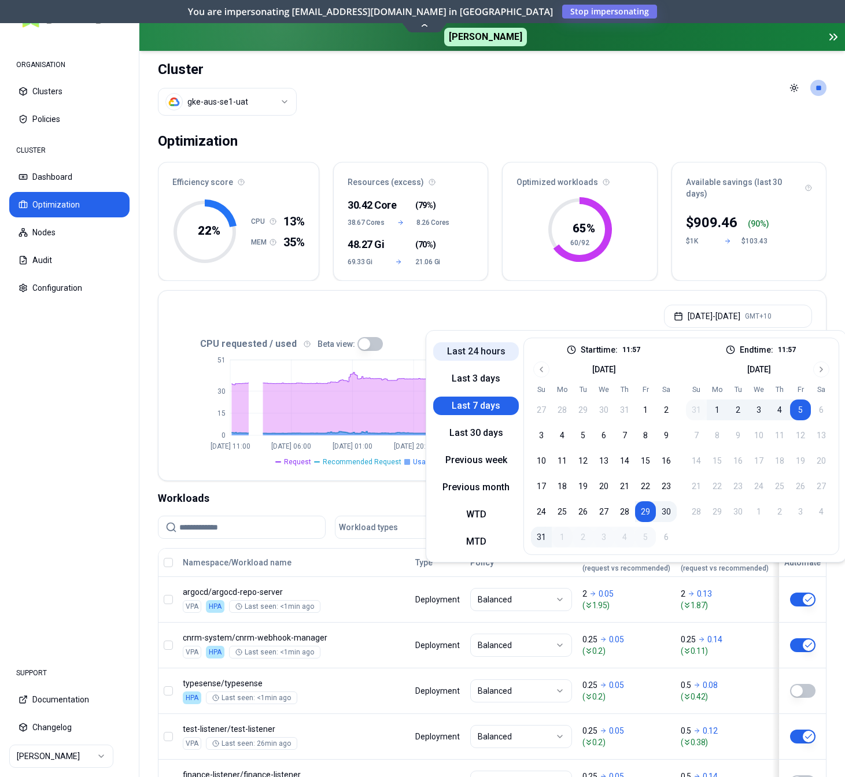
click at [485, 349] on button "Last 24 hours" at bounding box center [476, 351] width 86 height 19
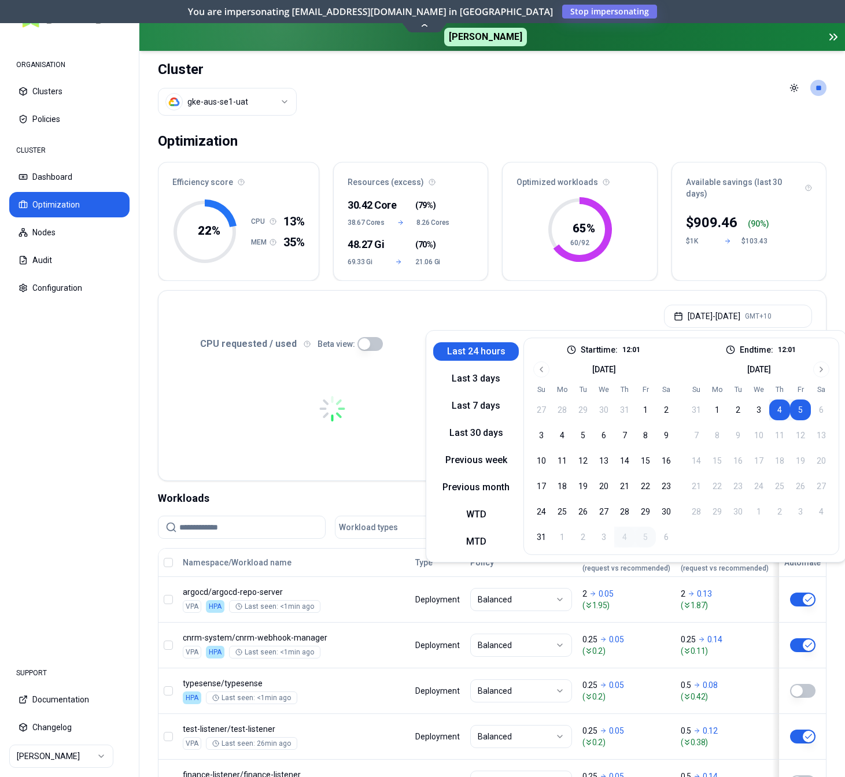
click at [95, 363] on nav "ORGANISATION Clusters Policies CLUSTER Dashboard Optimization Nodes Audit Confi…" at bounding box center [69, 345] width 139 height 616
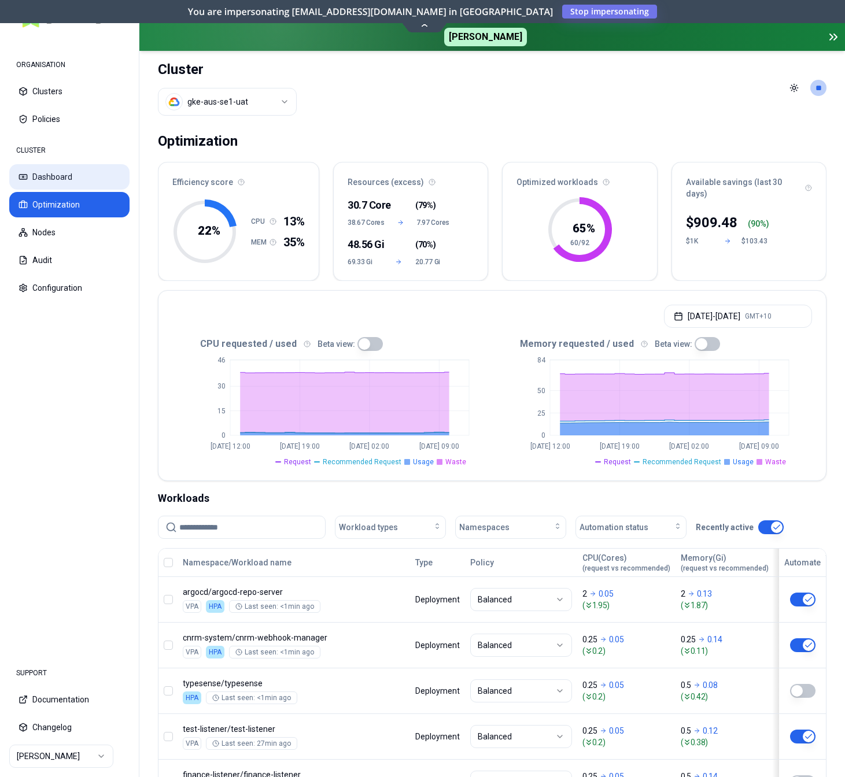
click at [61, 173] on button "Dashboard" at bounding box center [69, 176] width 120 height 25
